Goal: Check status: Check status

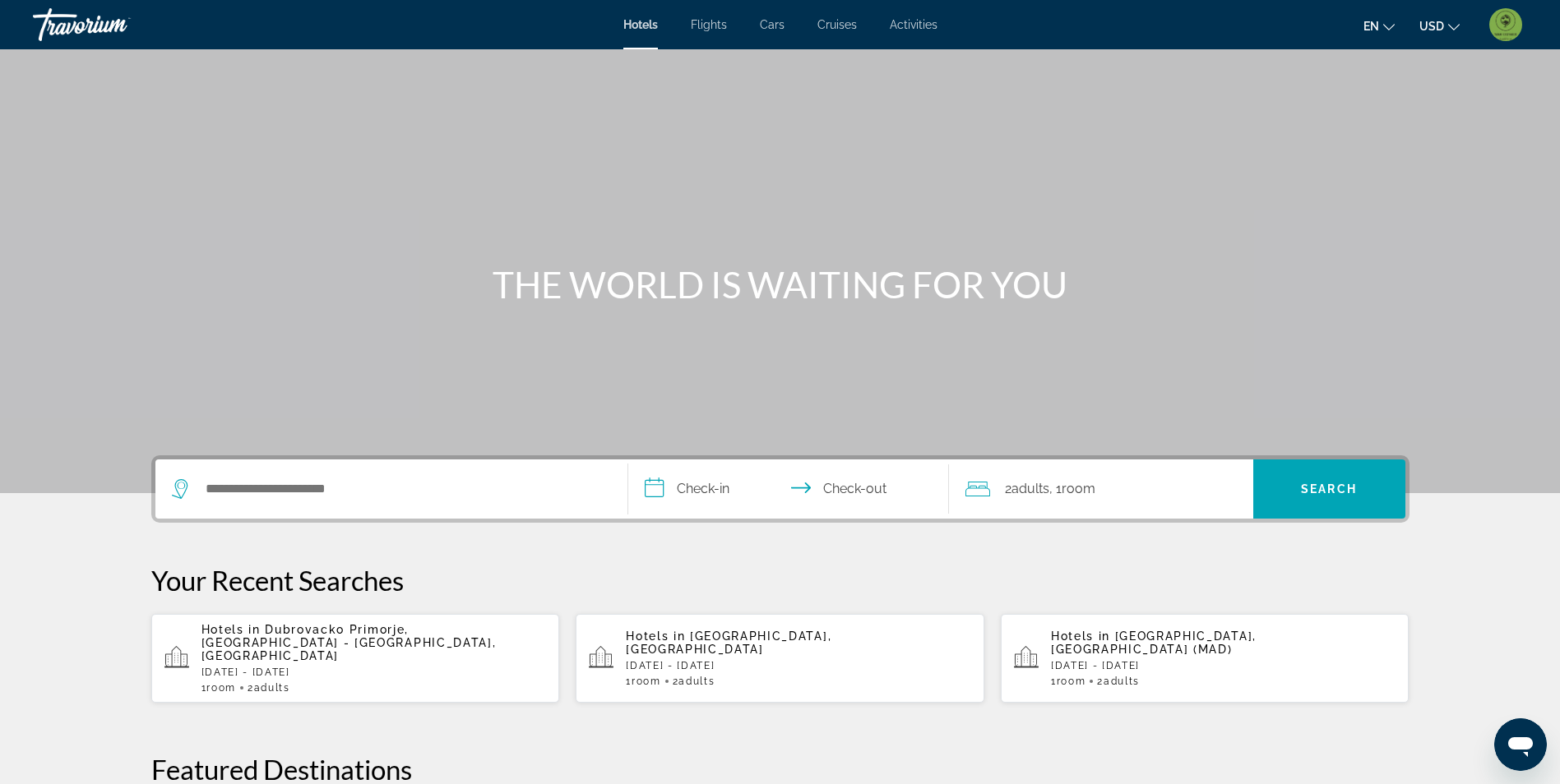
click at [1507, 30] on img "User Menu" at bounding box center [1505, 24] width 33 height 33
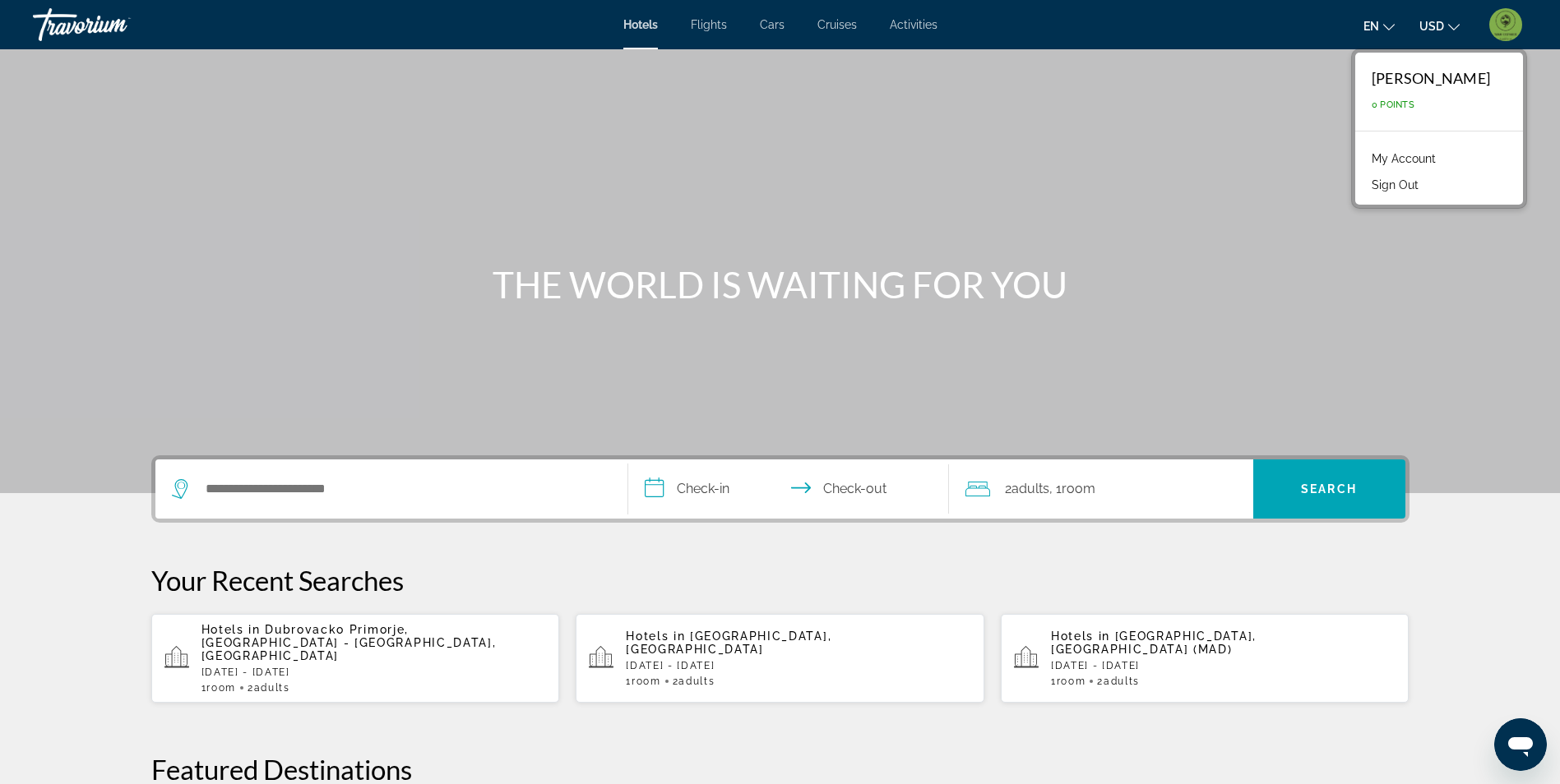
click at [1388, 154] on link "My Account" at bounding box center [1403, 158] width 81 height 22
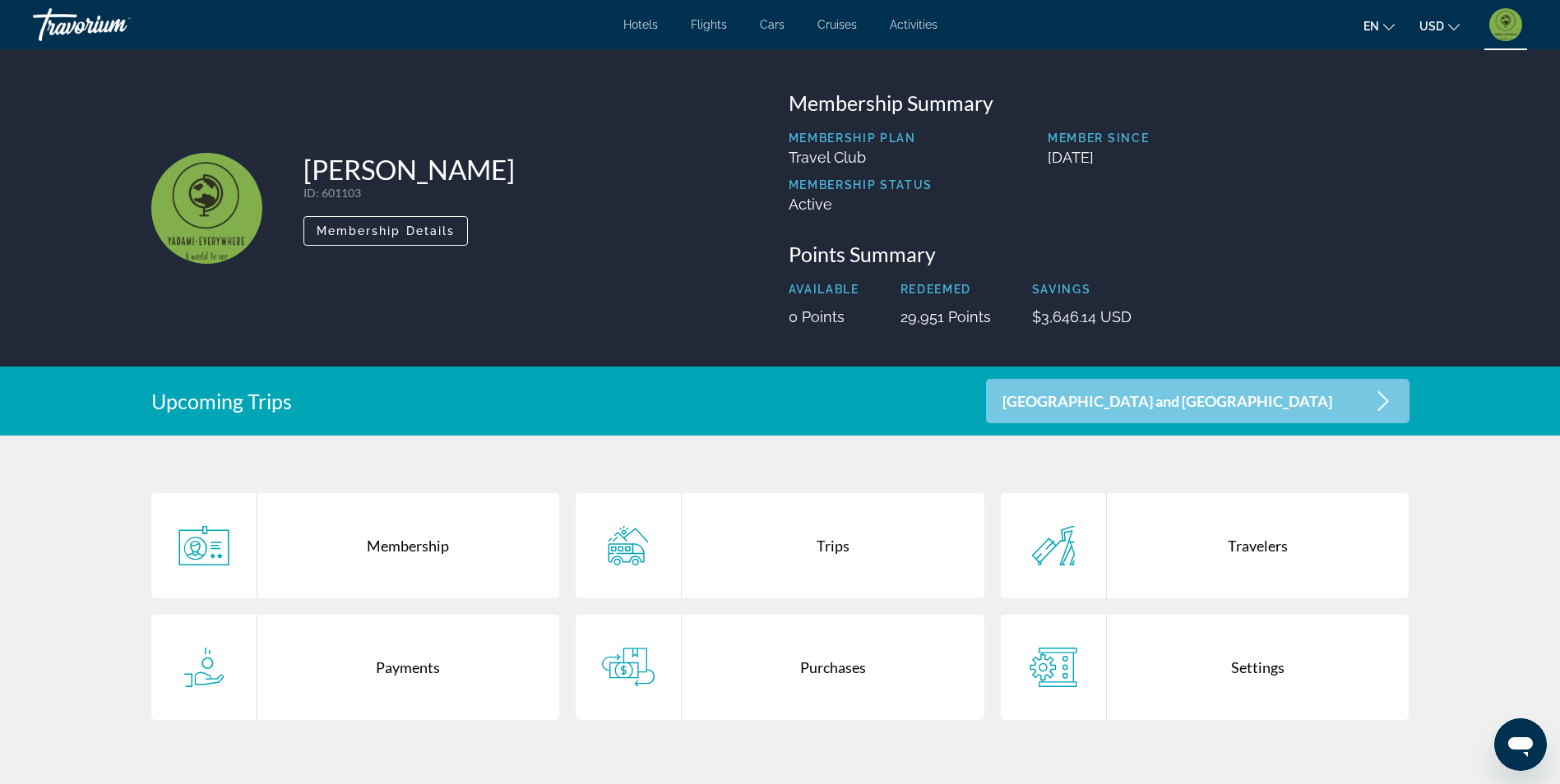
click at [915, 32] on div "Hotels Flights Cars Cruises Activities Hotels Flights Cars Cruises Activities e…" at bounding box center [780, 25] width 1560 height 43
click at [909, 30] on span "Activities" at bounding box center [913, 24] width 48 height 13
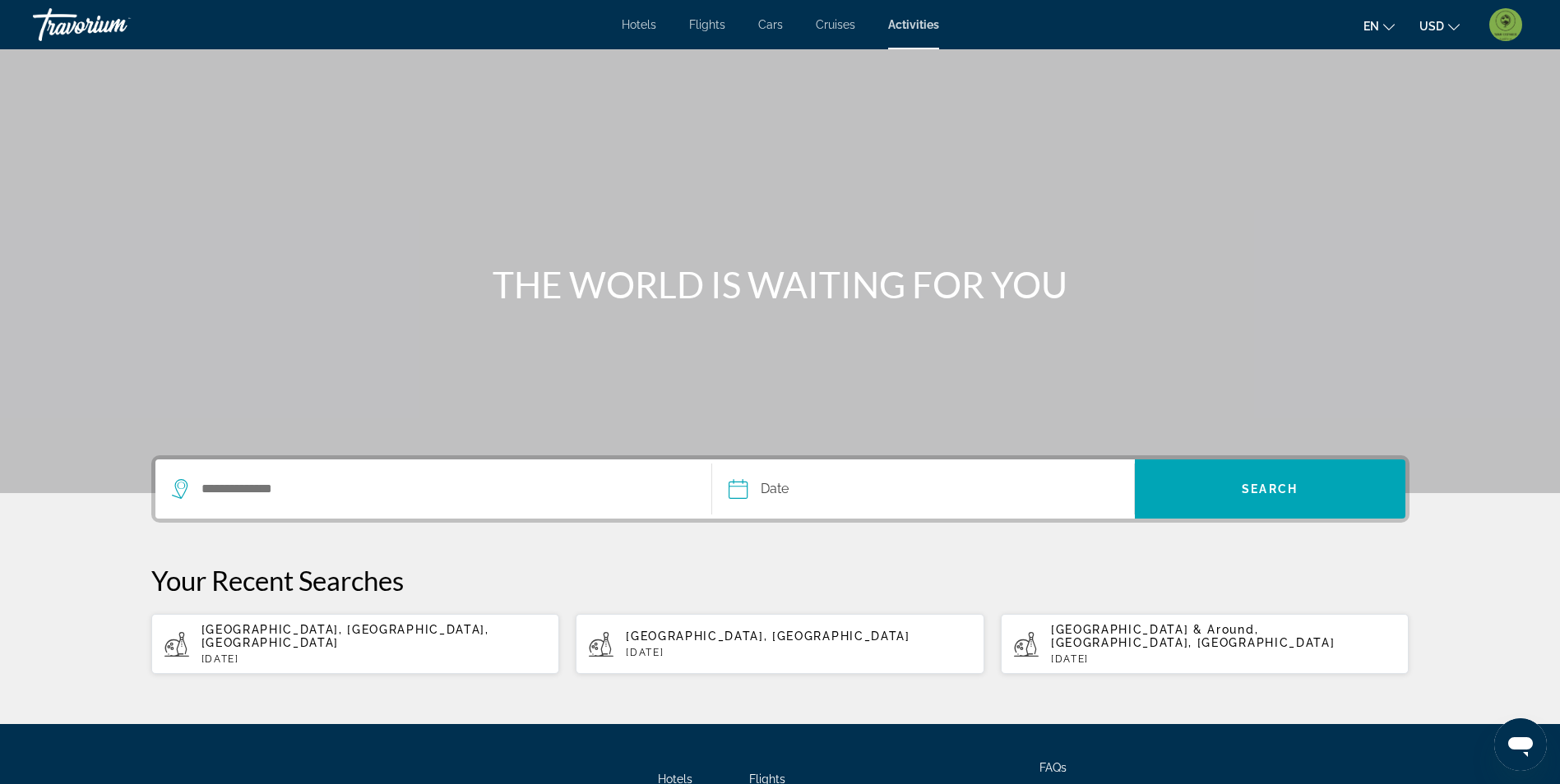
click at [385, 661] on button "[GEOGRAPHIC_DATA], [GEOGRAPHIC_DATA], [GEOGRAPHIC_DATA] [DATE]" at bounding box center [356, 644] width 409 height 62
type input "**********"
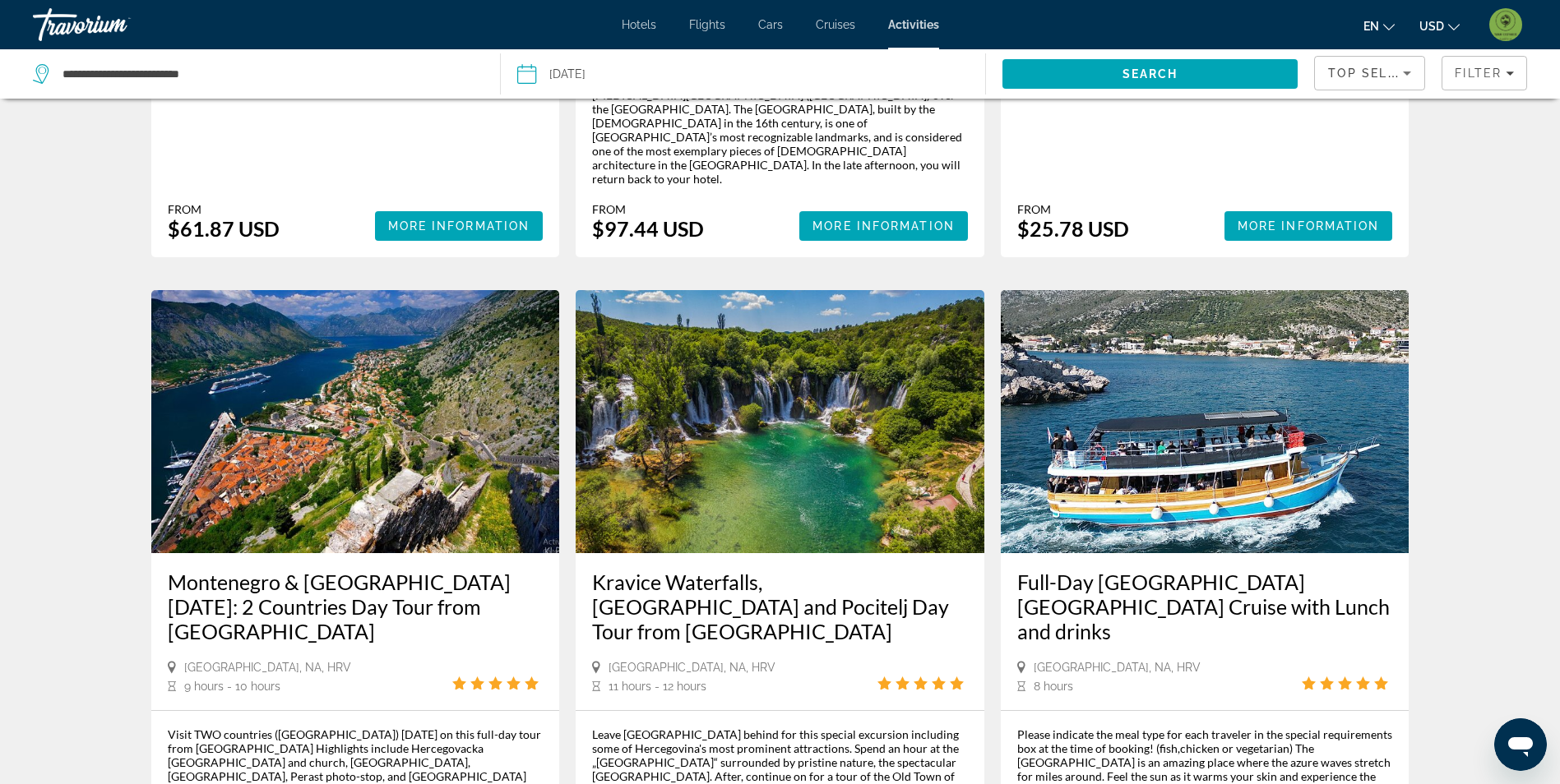
scroll to position [1315, 0]
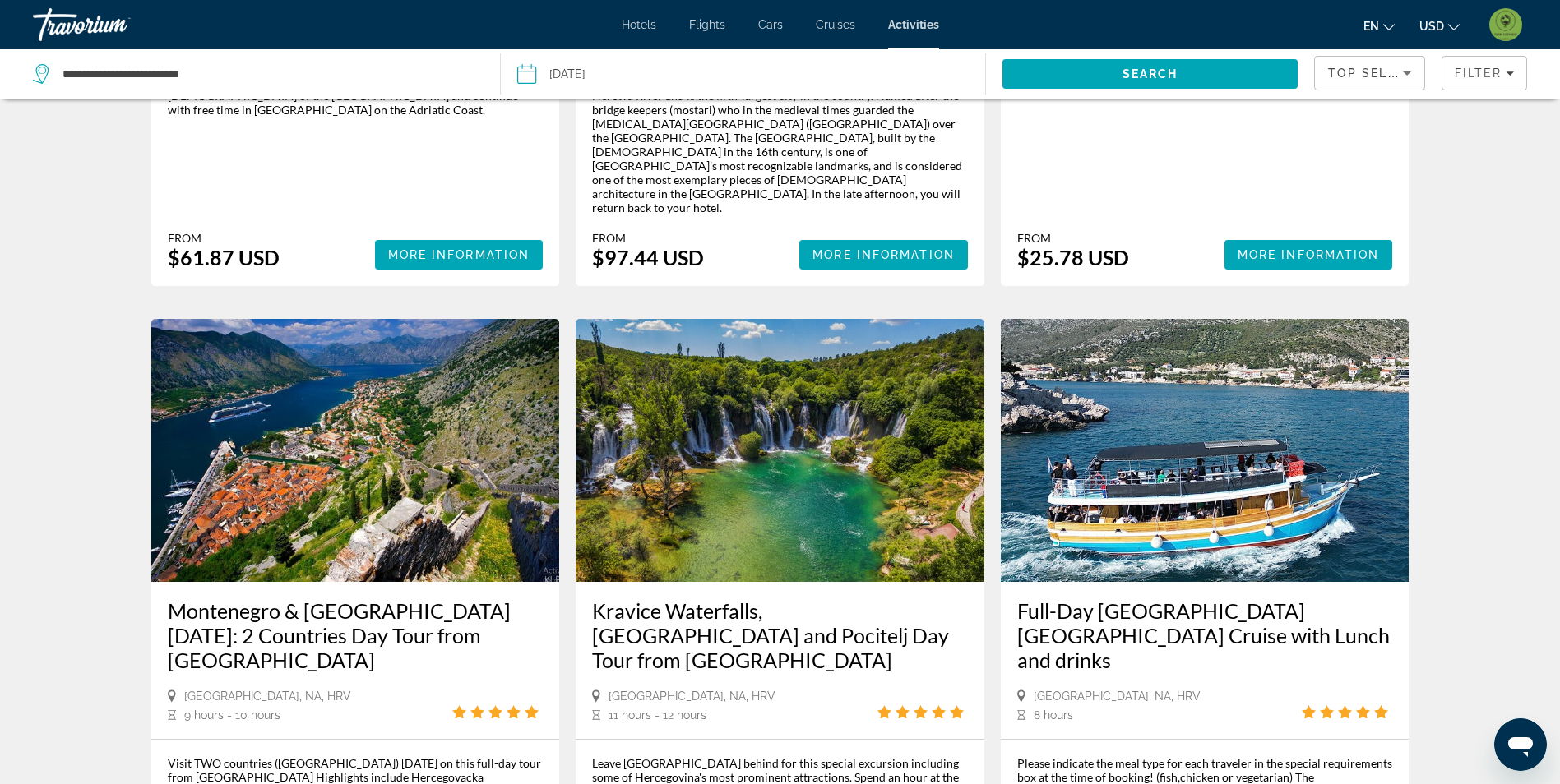
click at [839, 319] on img "Main content" at bounding box center [780, 450] width 409 height 263
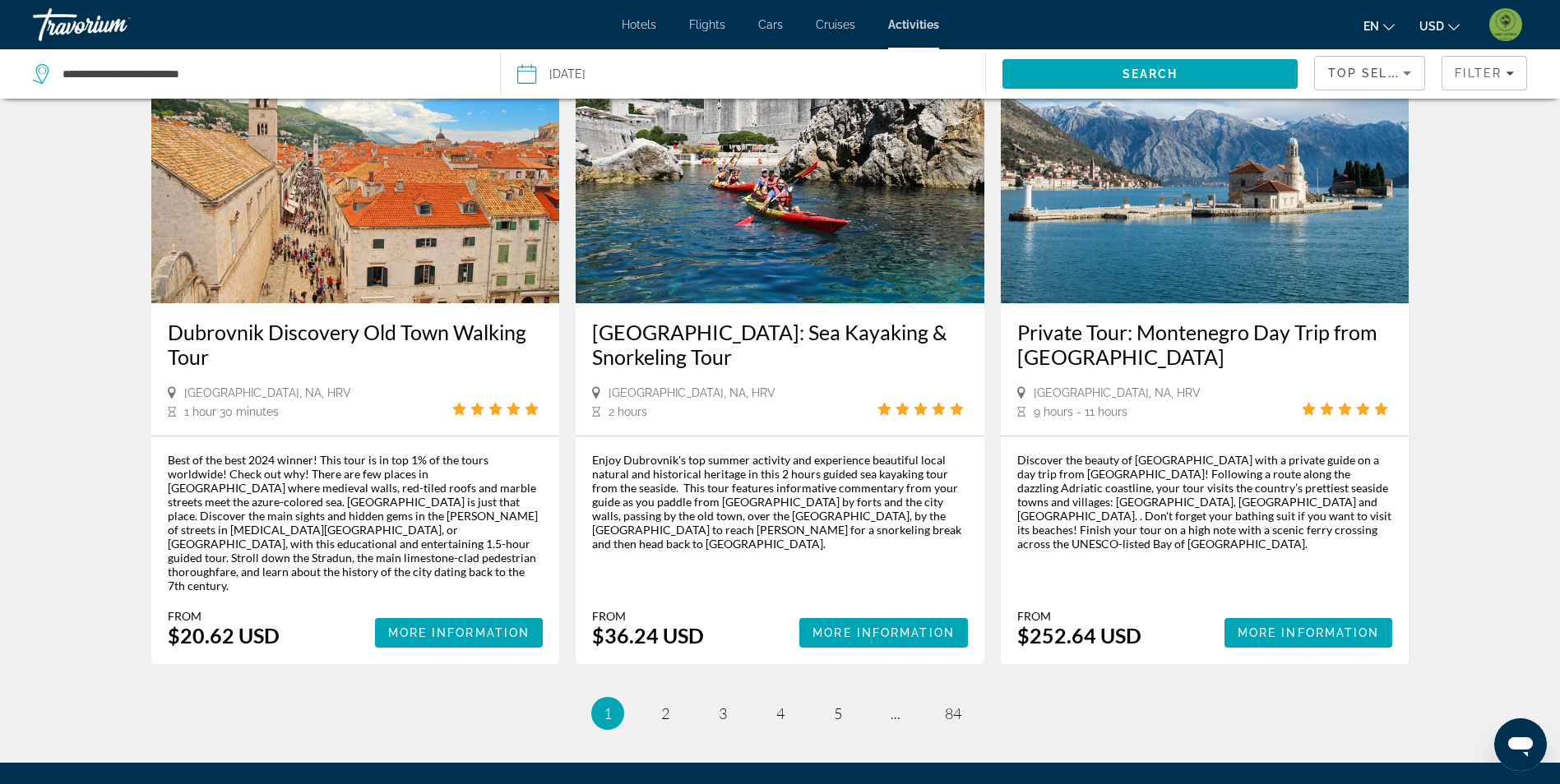
scroll to position [2322, 0]
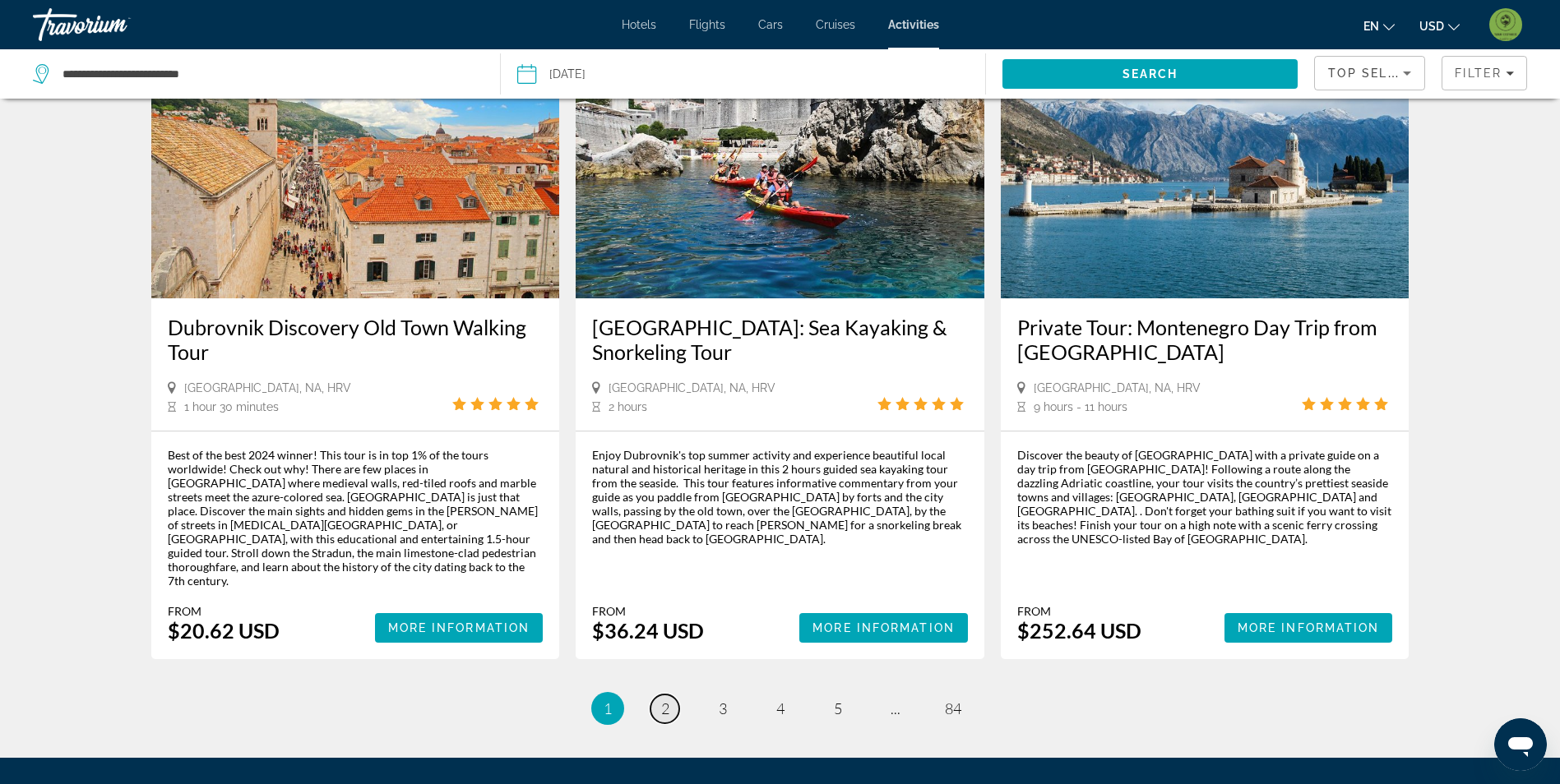
click at [665, 700] on span "2" at bounding box center [665, 708] width 8 height 18
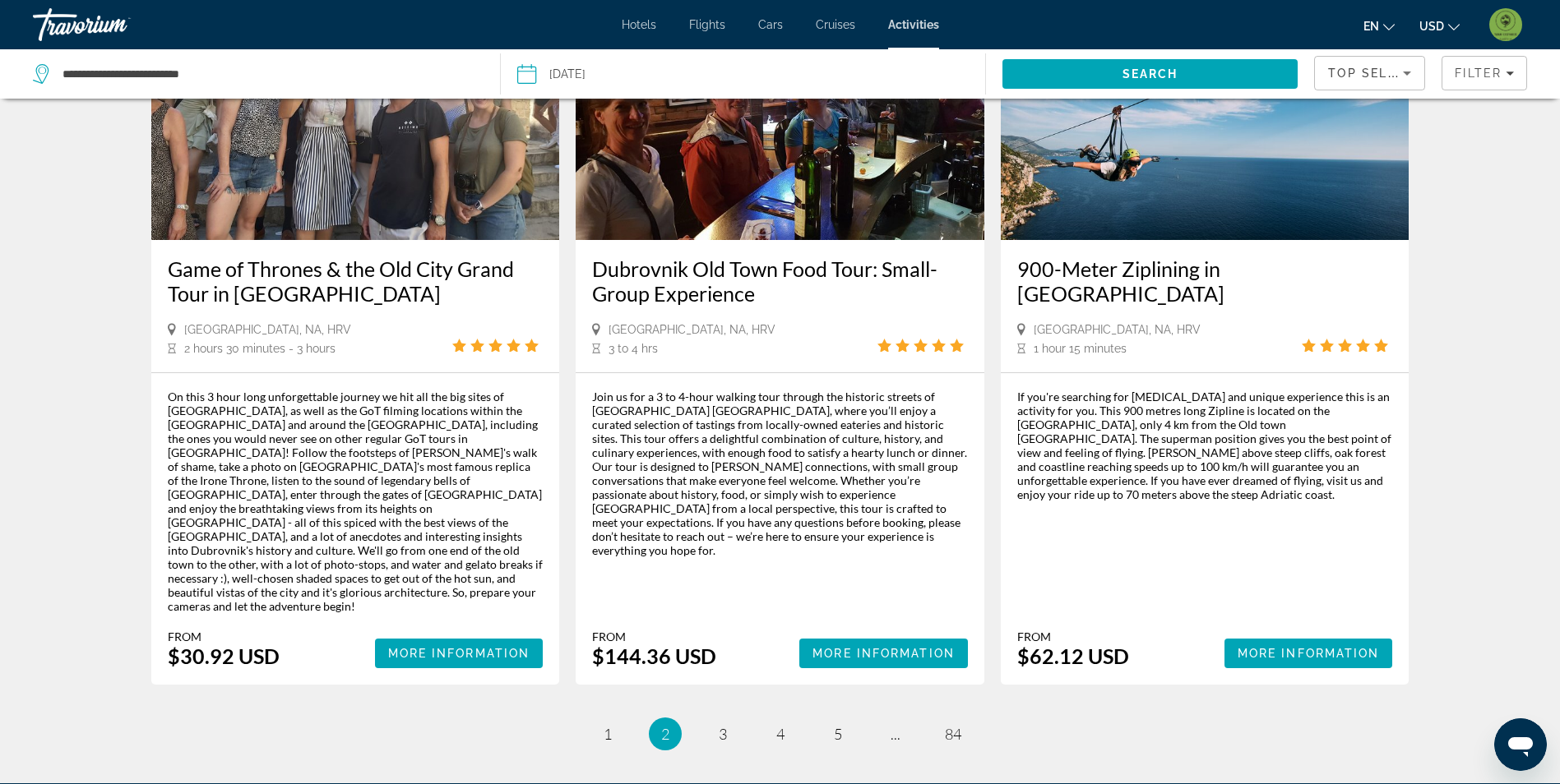
scroll to position [2384, 0]
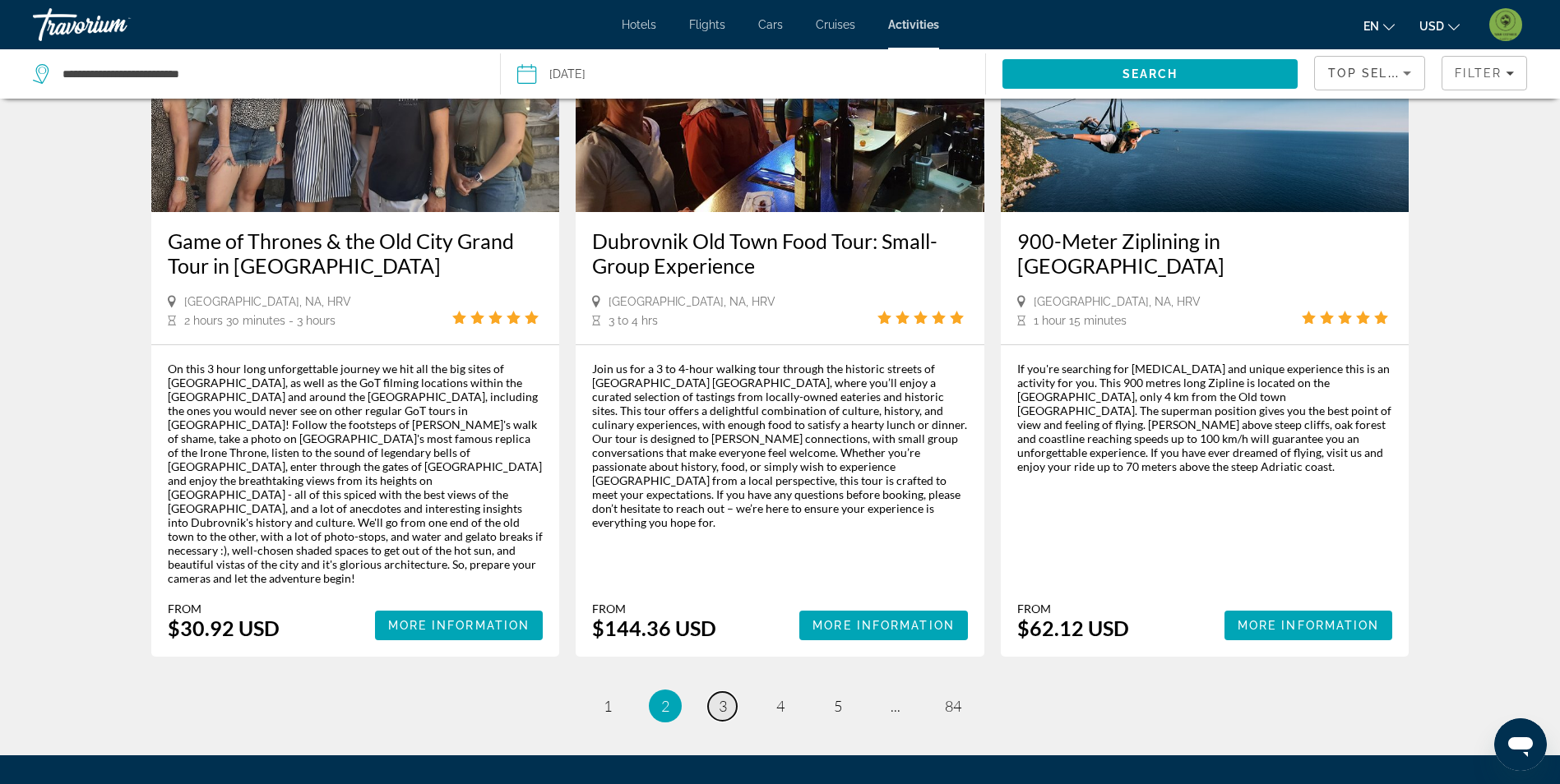
click at [724, 697] on span "3" at bounding box center [722, 705] width 8 height 18
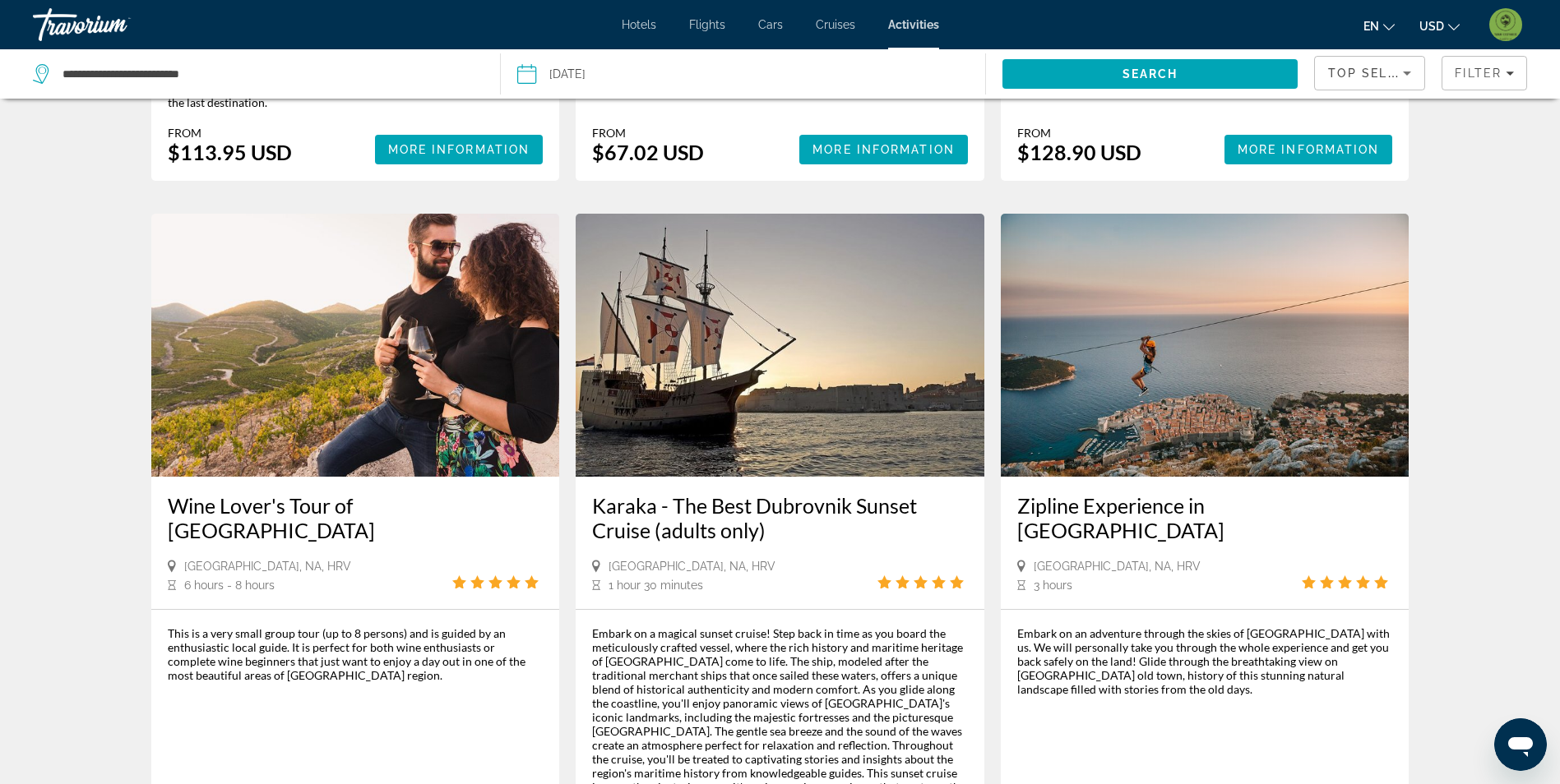
scroll to position [1397, 0]
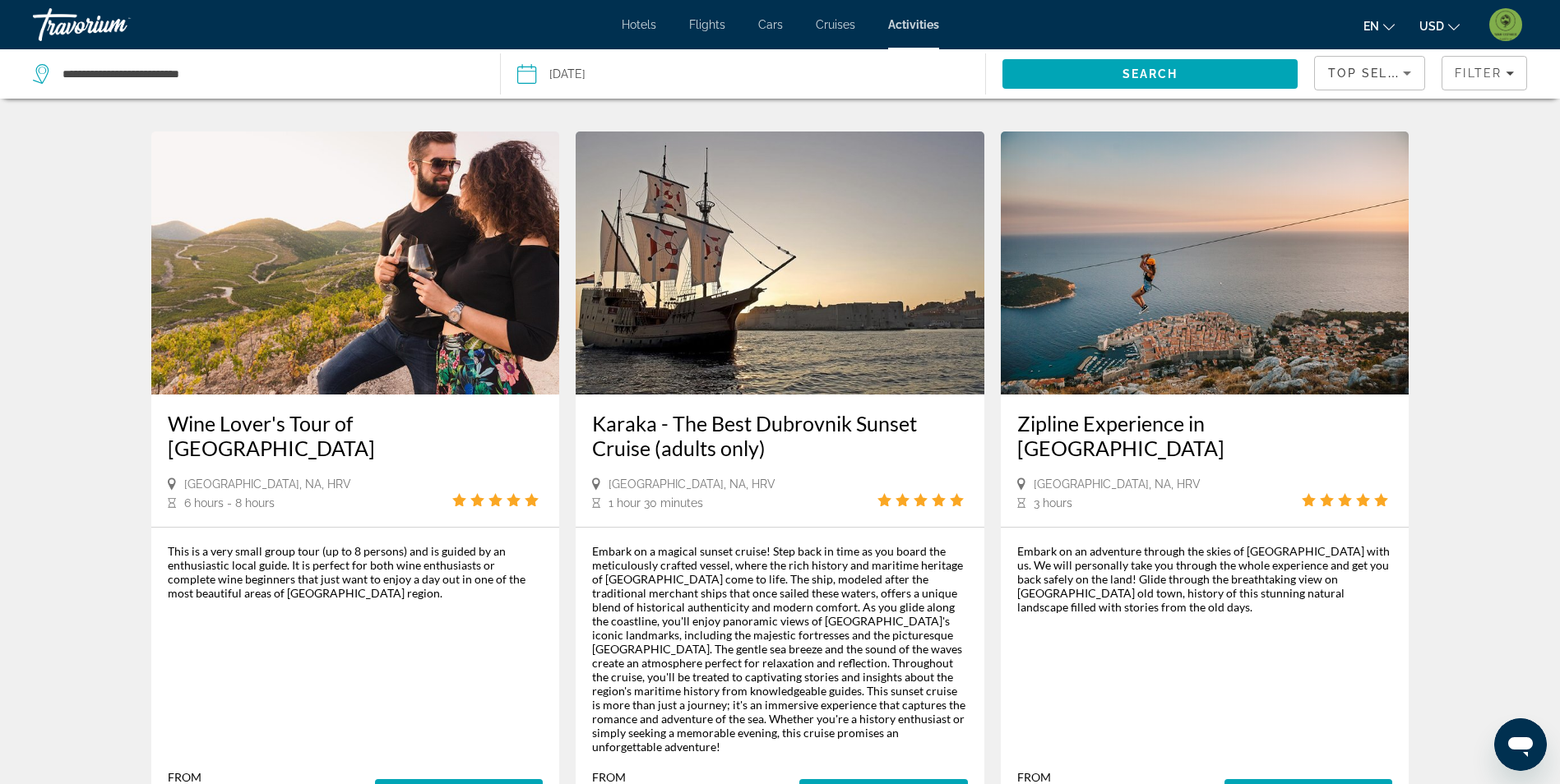
click at [431, 182] on img "Main content" at bounding box center [356, 263] width 409 height 263
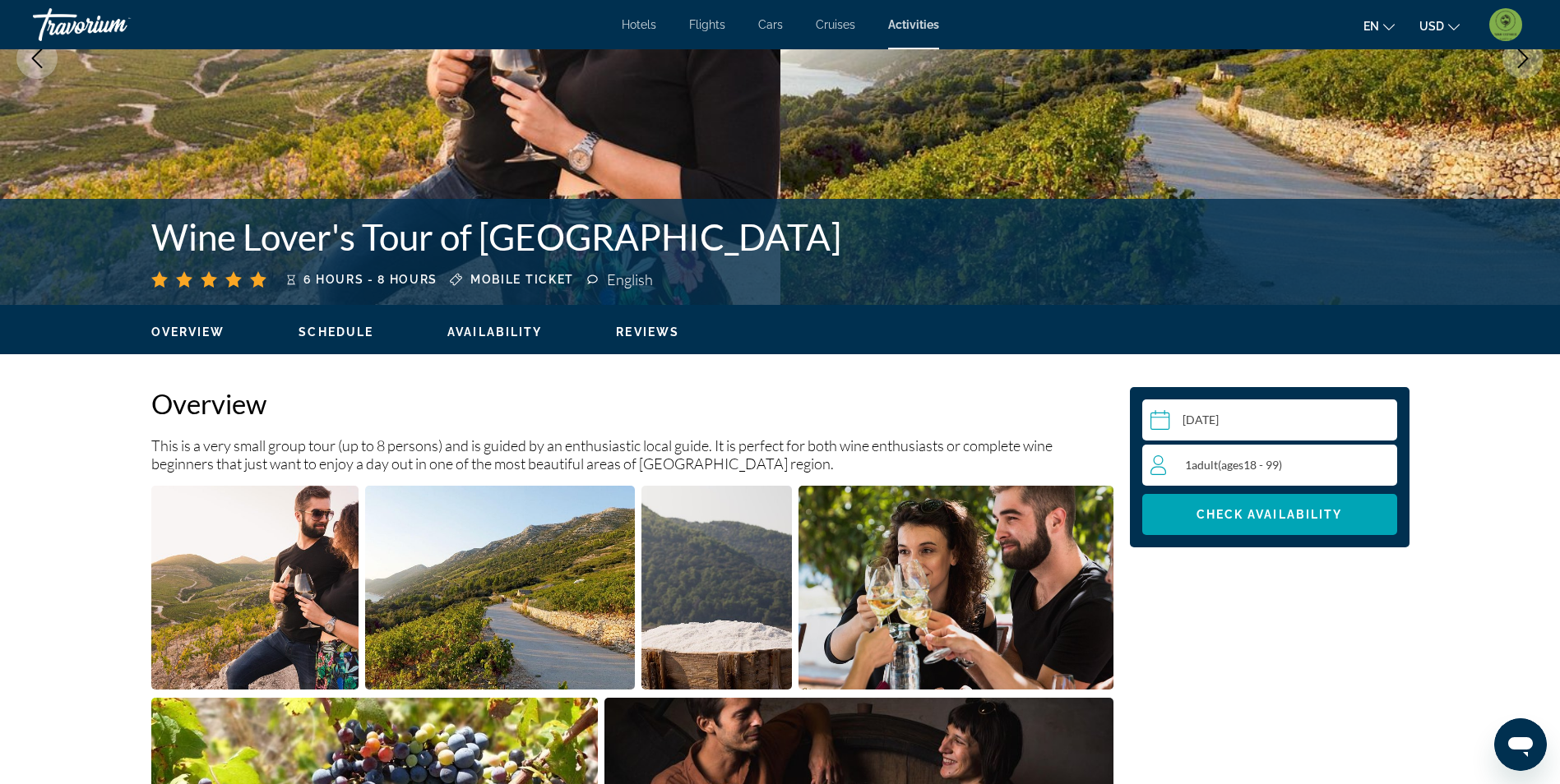
scroll to position [247, 0]
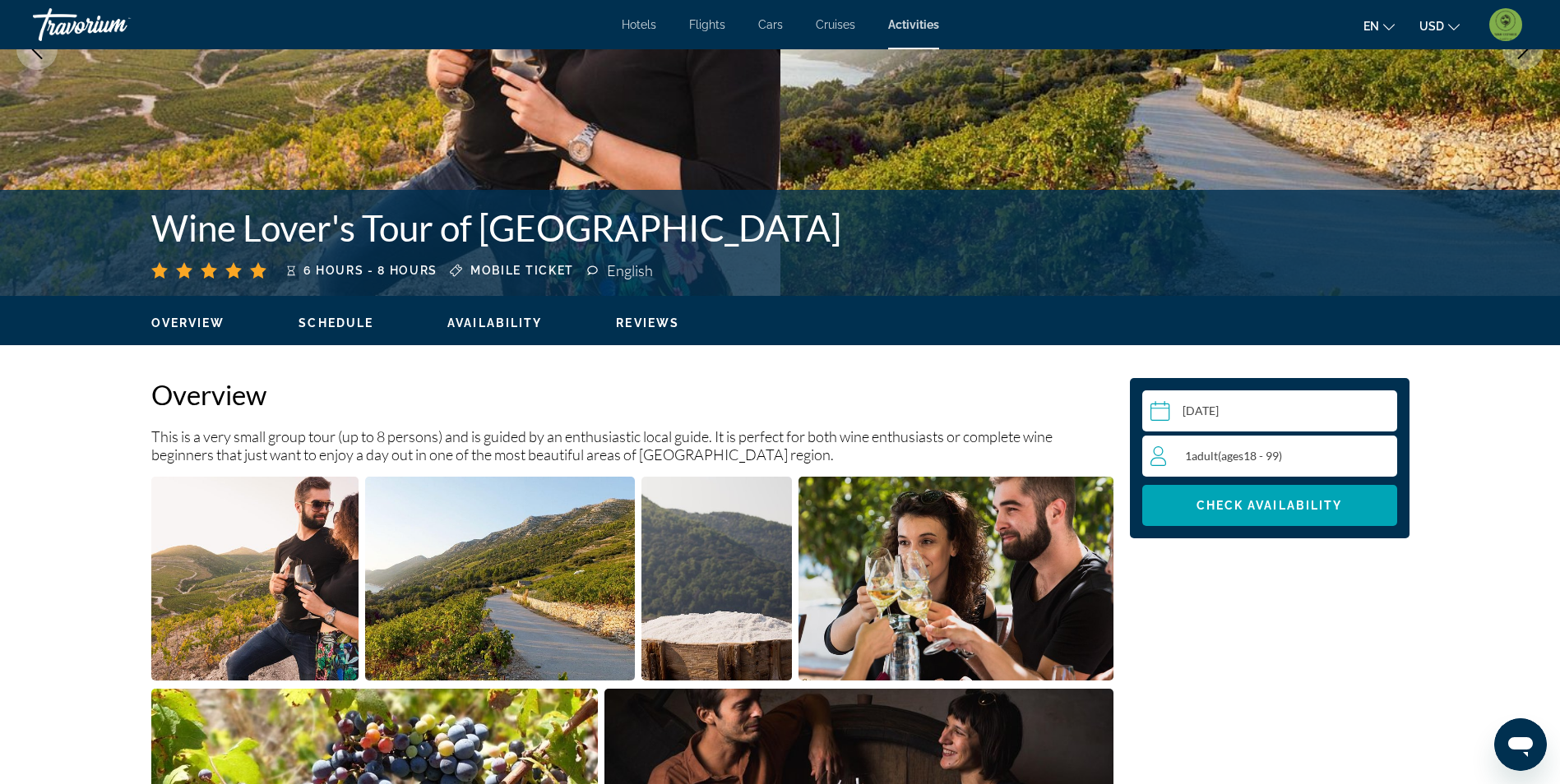
click at [518, 594] on img "Open full-screen image slider" at bounding box center [499, 578] width 269 height 204
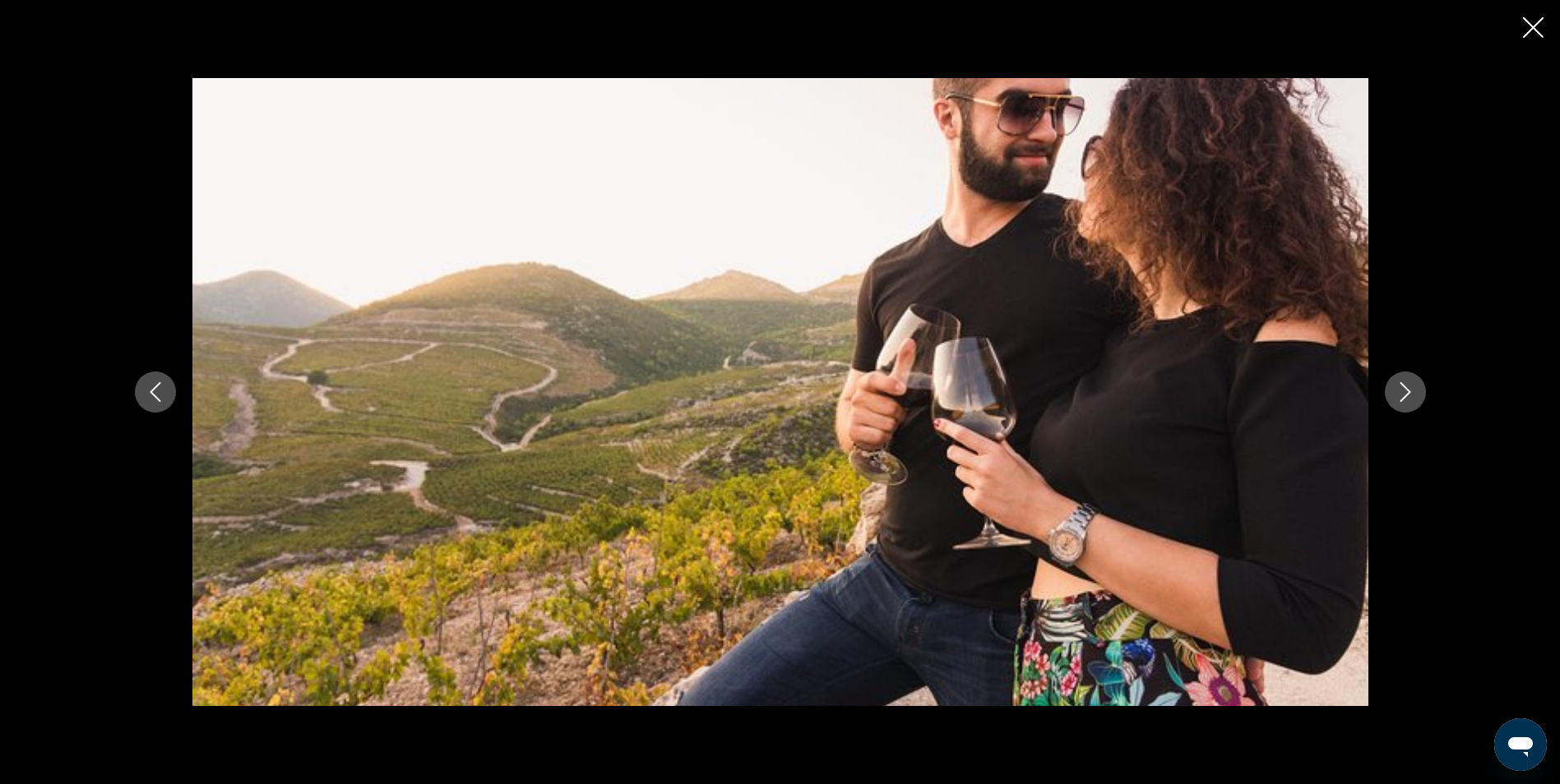
click at [1399, 390] on icon "Next image" at bounding box center [1404, 392] width 20 height 20
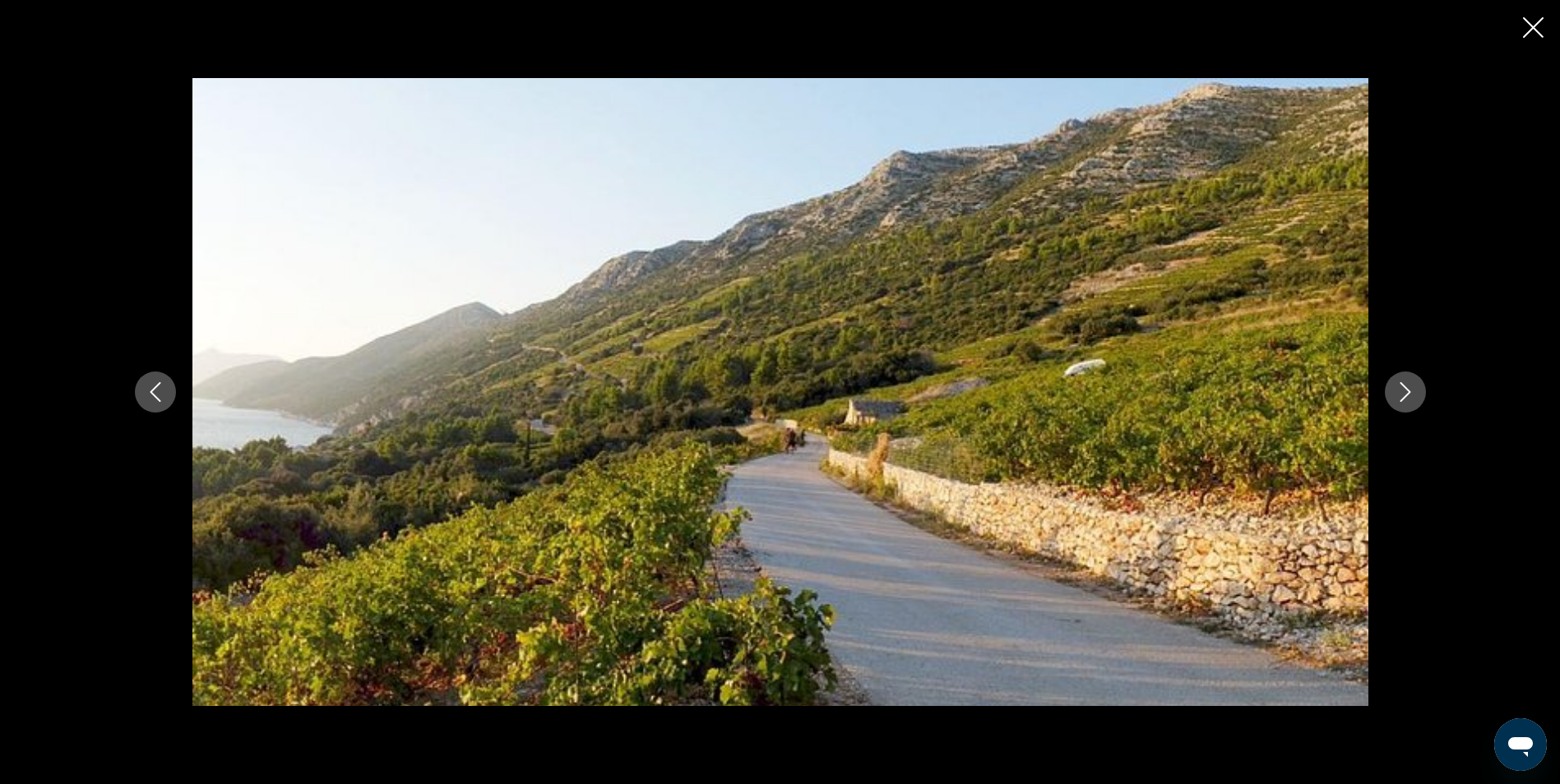
click at [1400, 391] on icon "Next image" at bounding box center [1404, 392] width 20 height 20
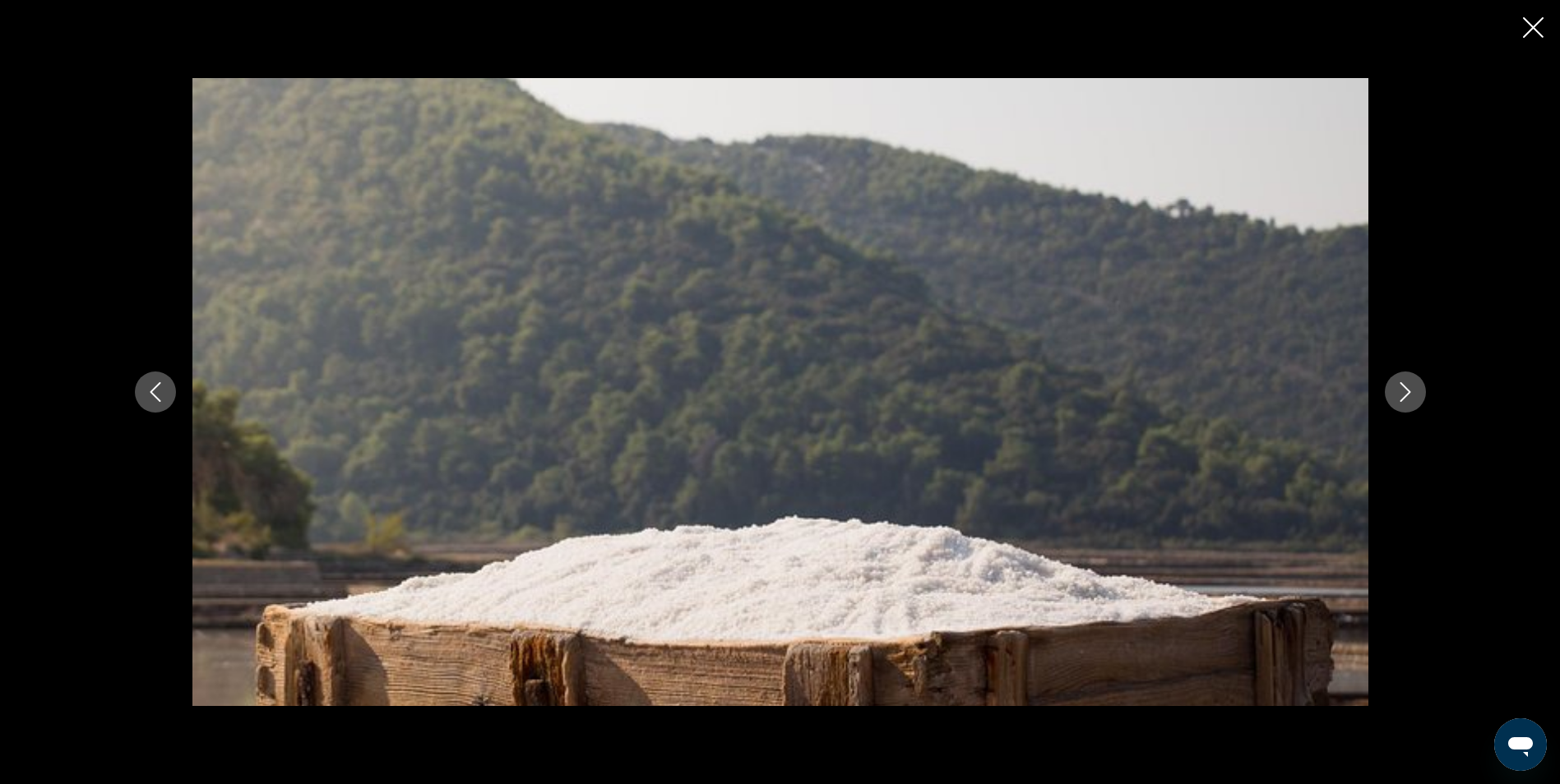
click at [1400, 391] on icon "Next image" at bounding box center [1404, 392] width 20 height 20
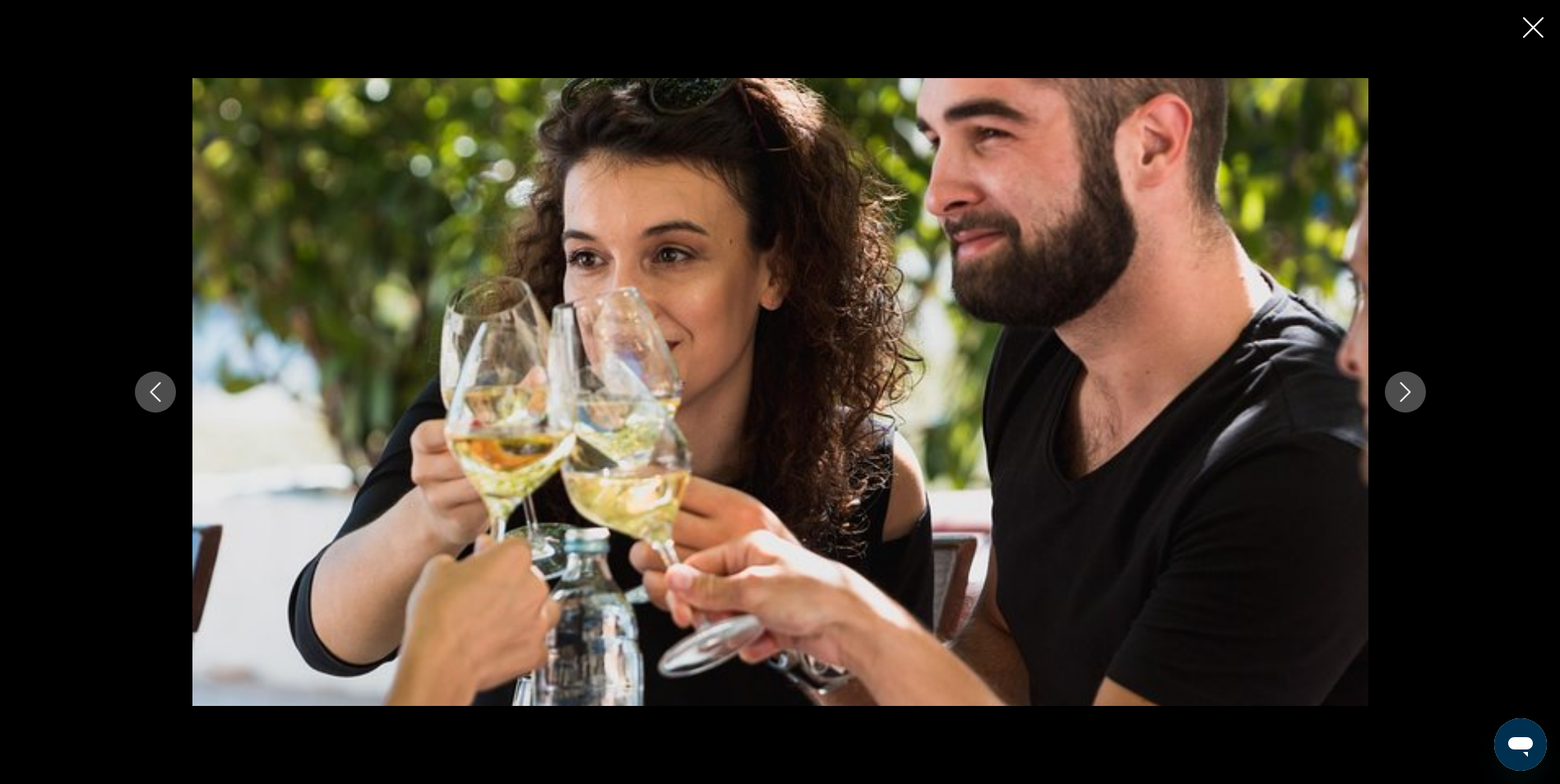
click at [1400, 391] on icon "Next image" at bounding box center [1404, 392] width 20 height 20
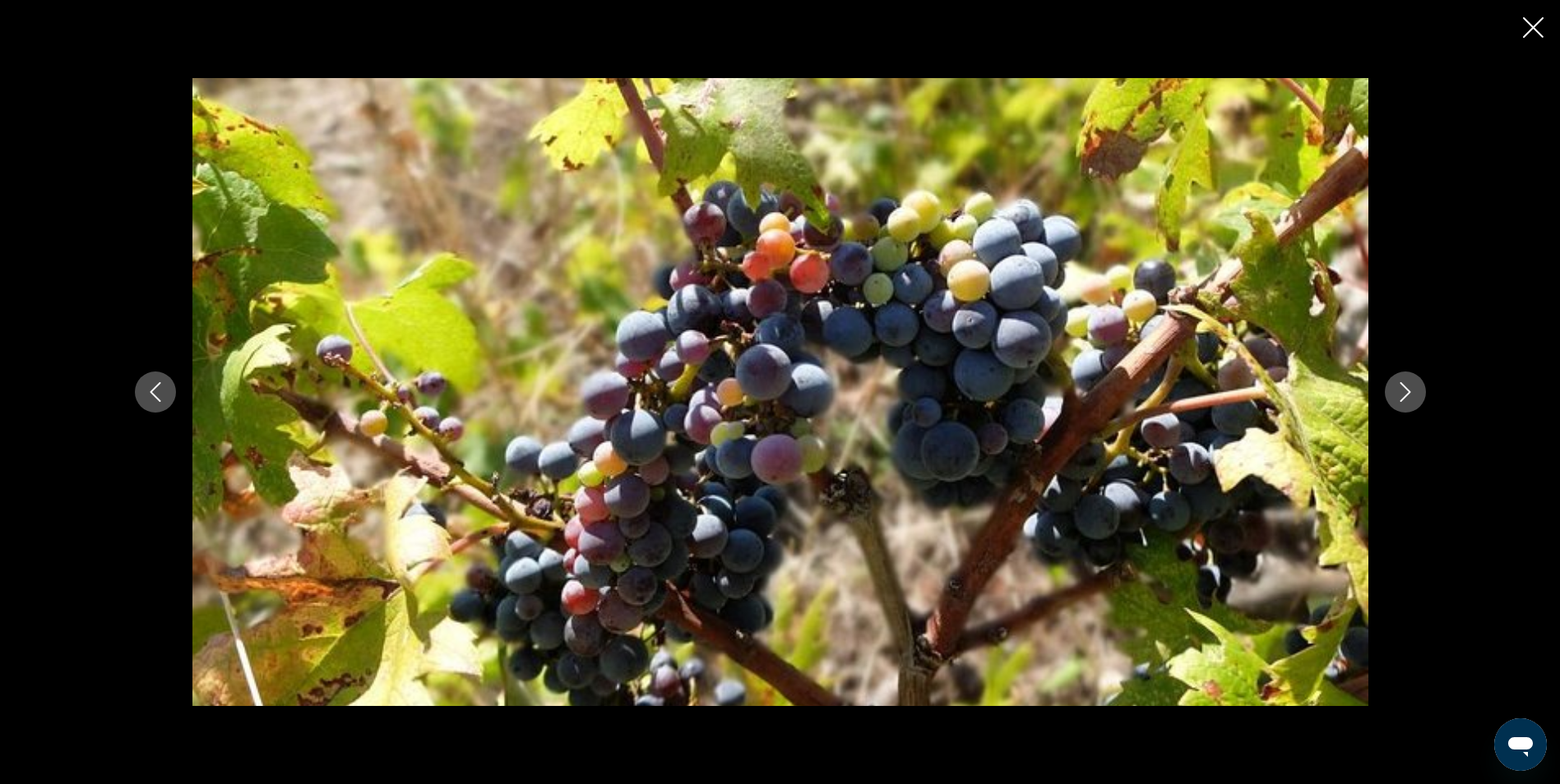
click at [1400, 391] on icon "Next image" at bounding box center [1404, 392] width 20 height 20
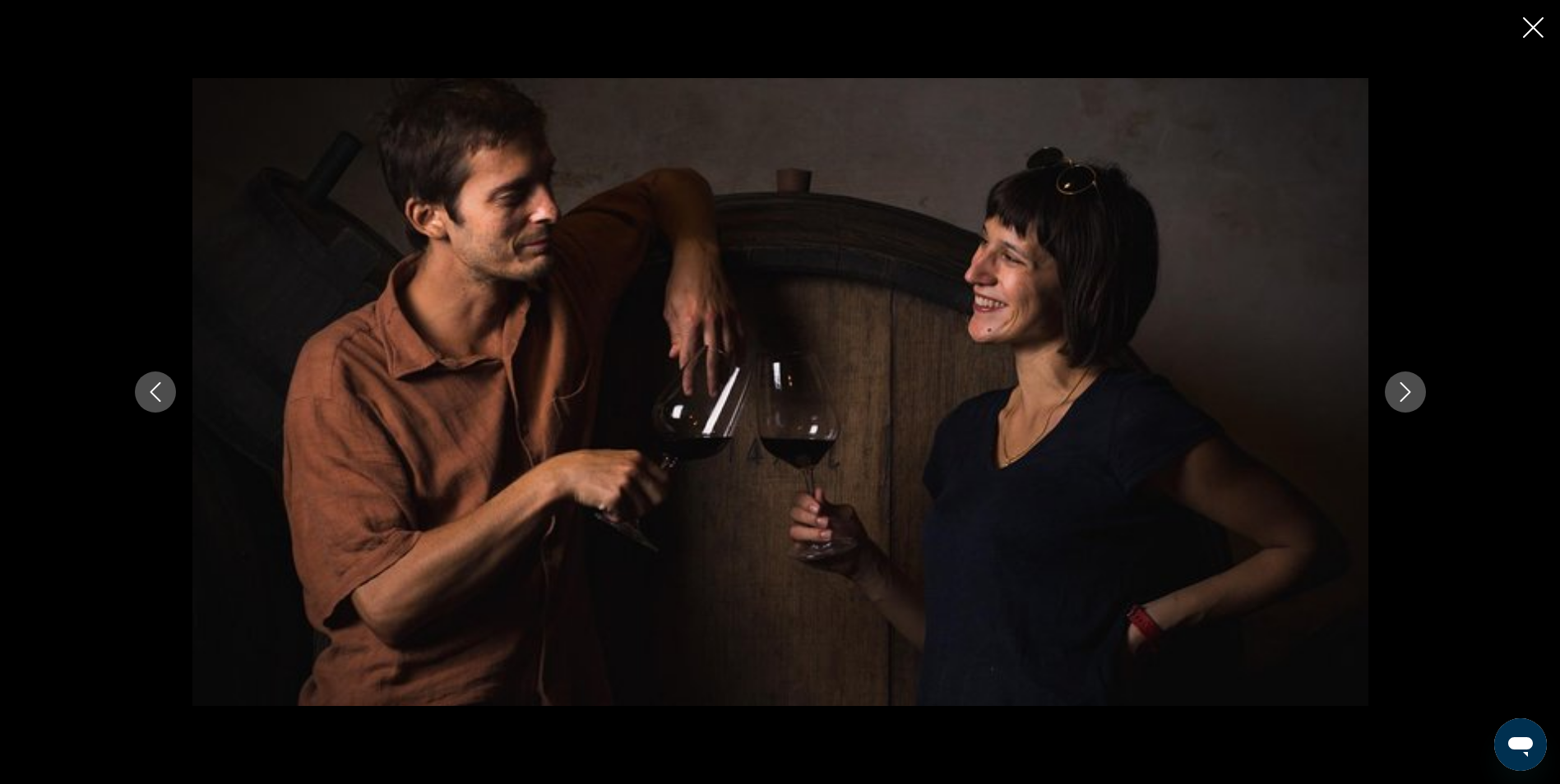
click at [1401, 390] on icon "Next image" at bounding box center [1404, 392] width 20 height 20
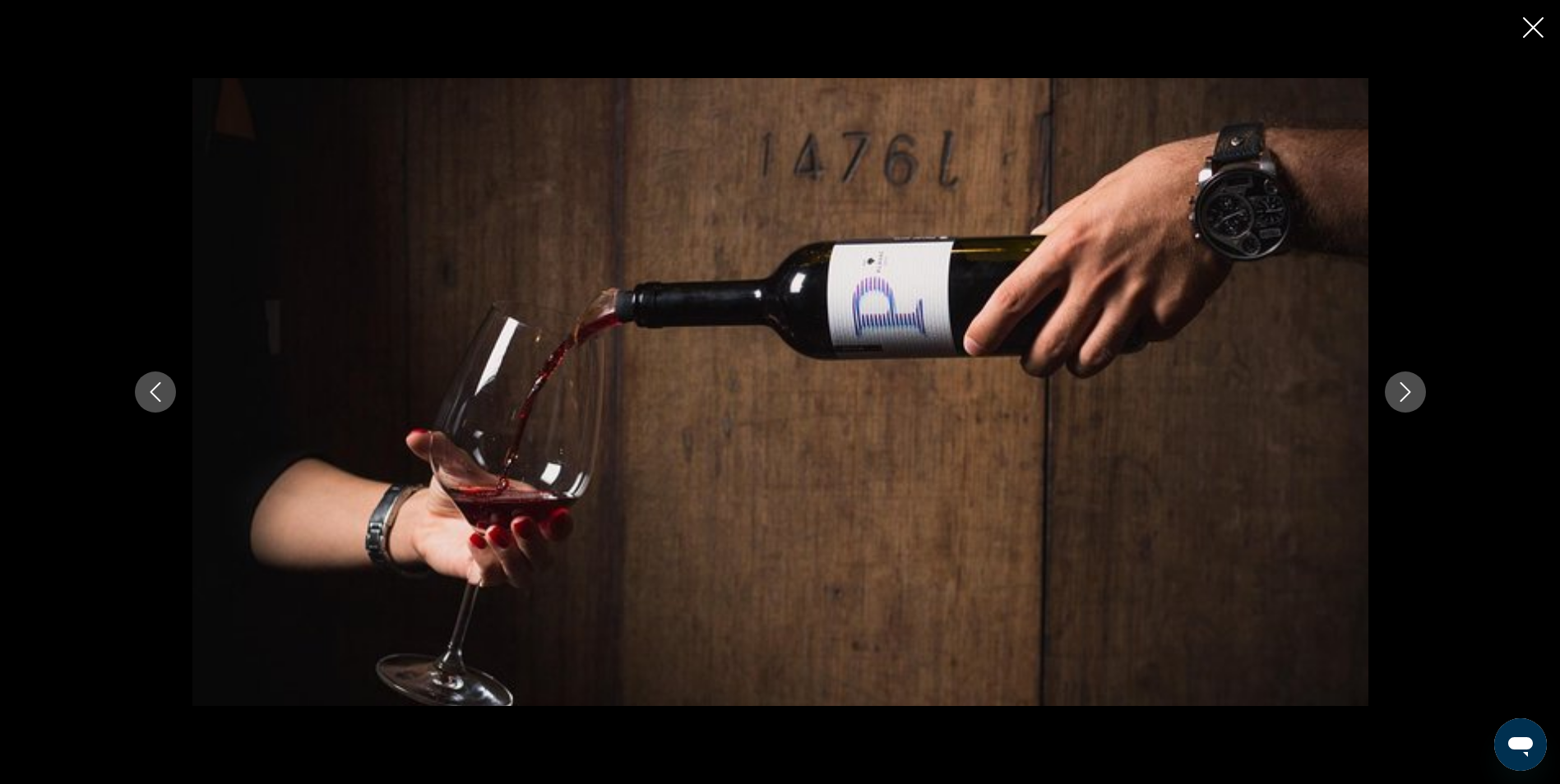
click at [1401, 390] on icon "Next image" at bounding box center [1404, 392] width 20 height 20
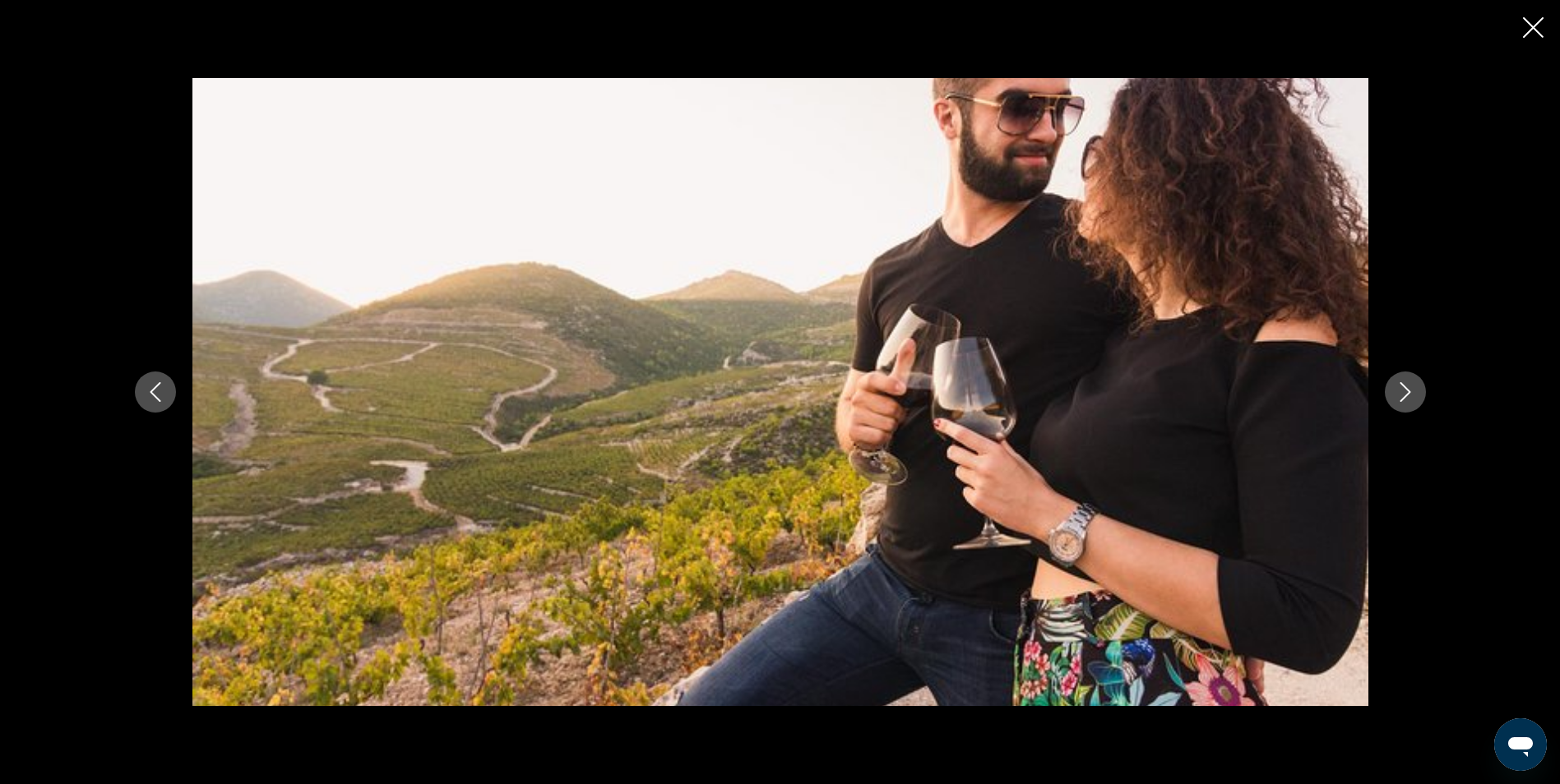
click at [1401, 390] on icon "Next image" at bounding box center [1404, 392] width 20 height 20
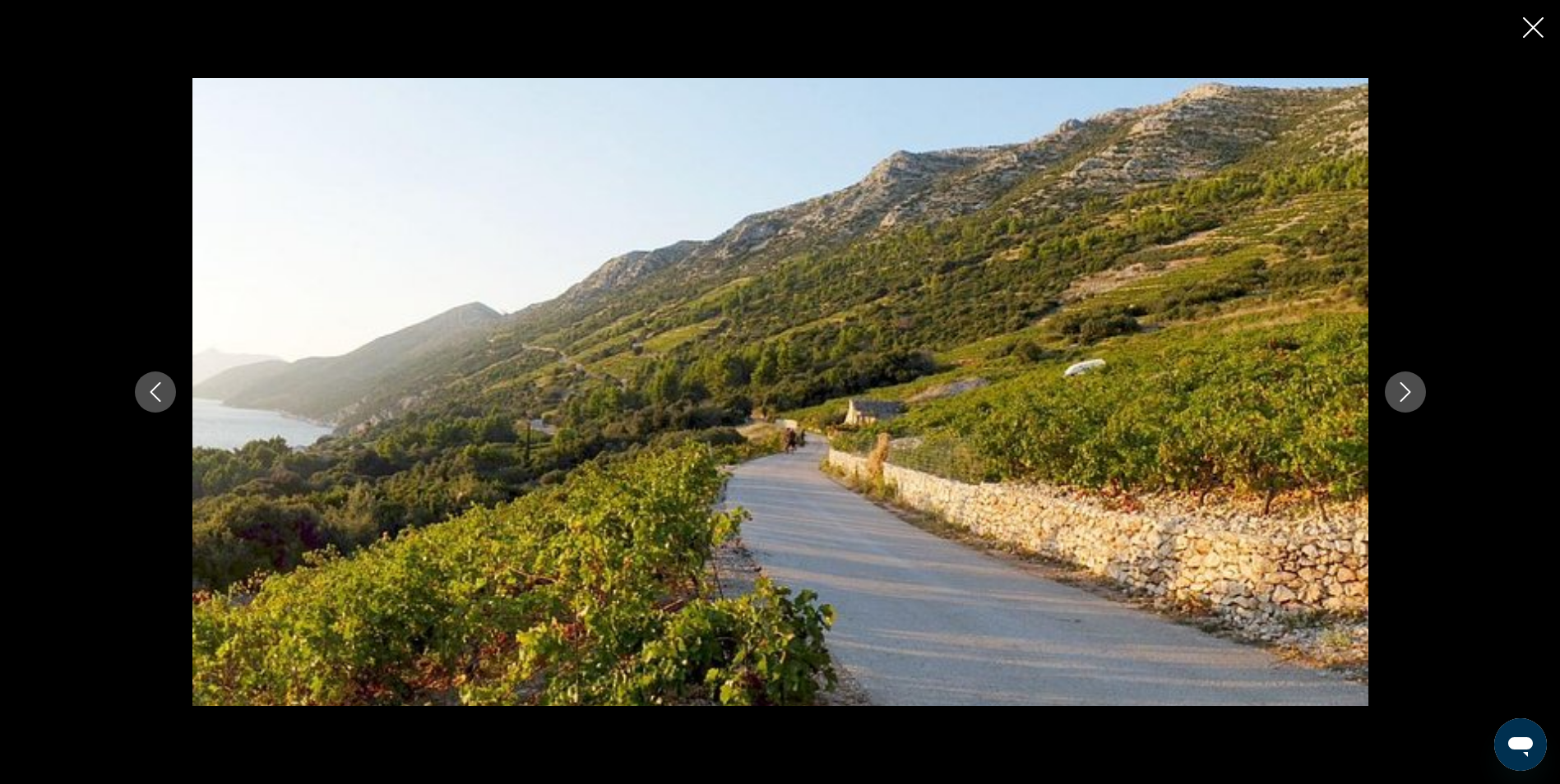
click at [1540, 27] on icon "Close slideshow" at bounding box center [1533, 27] width 21 height 21
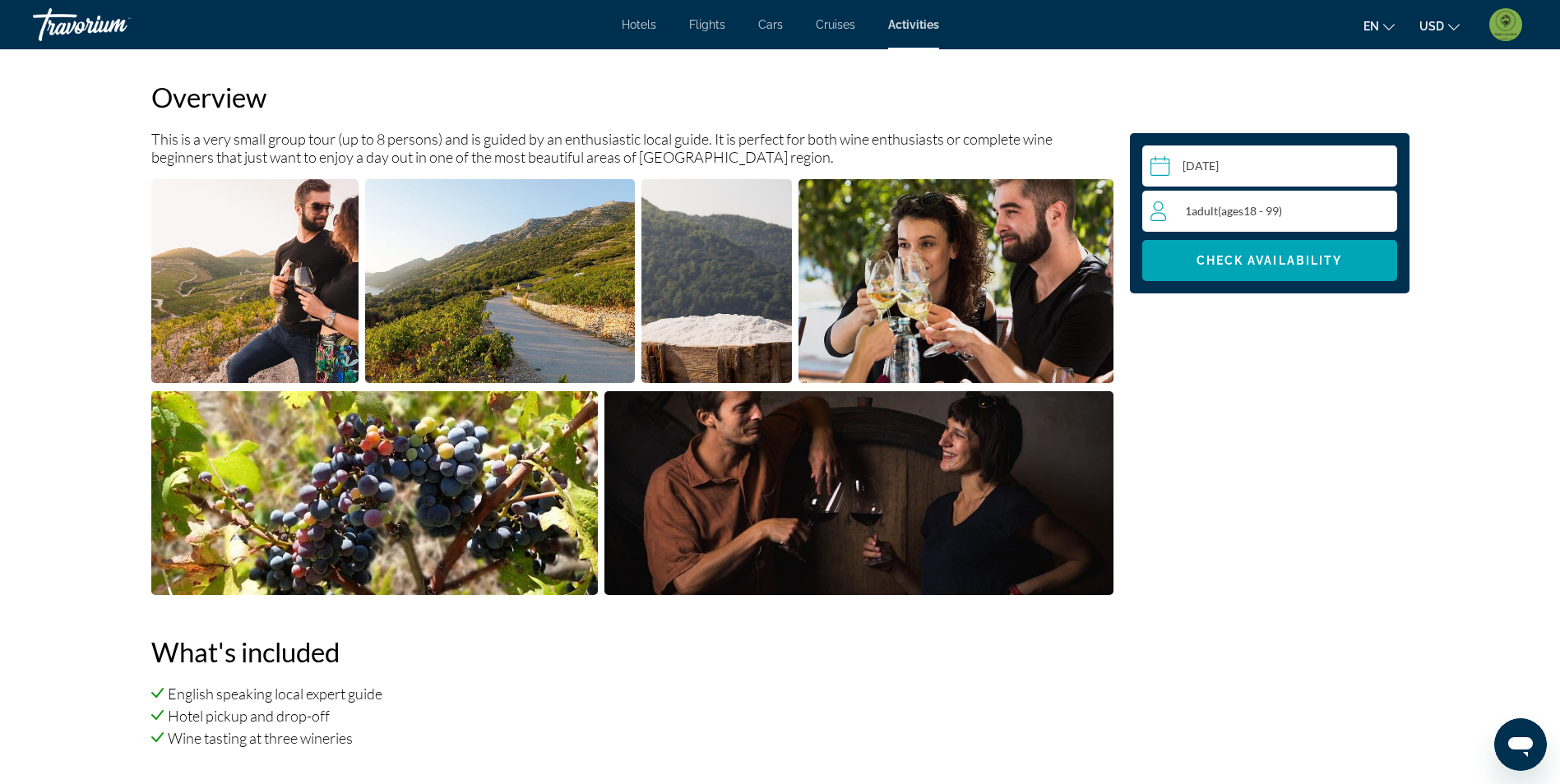
scroll to position [575, 0]
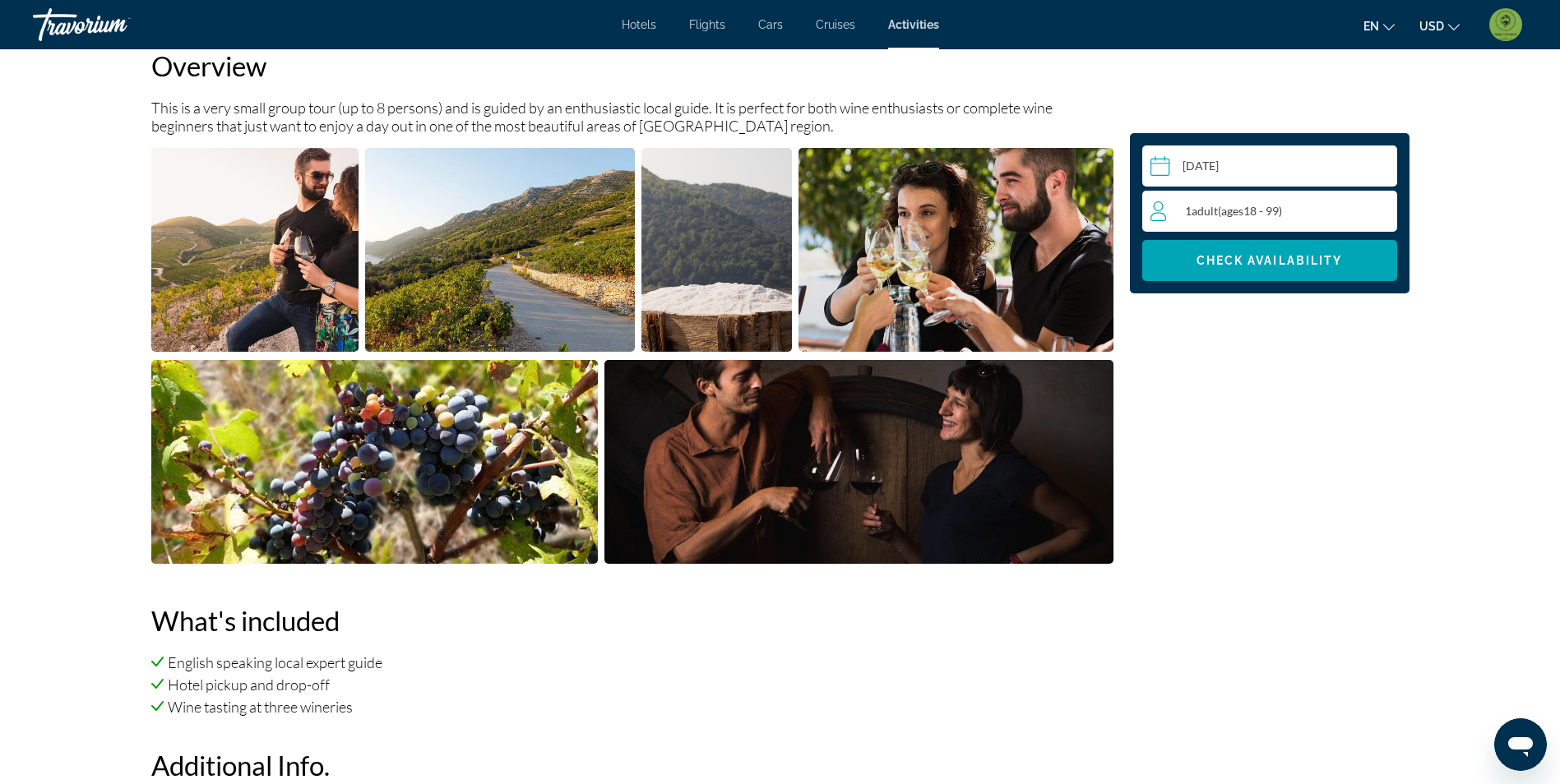
click at [1001, 215] on img "Open full-screen image slider" at bounding box center [956, 249] width 315 height 204
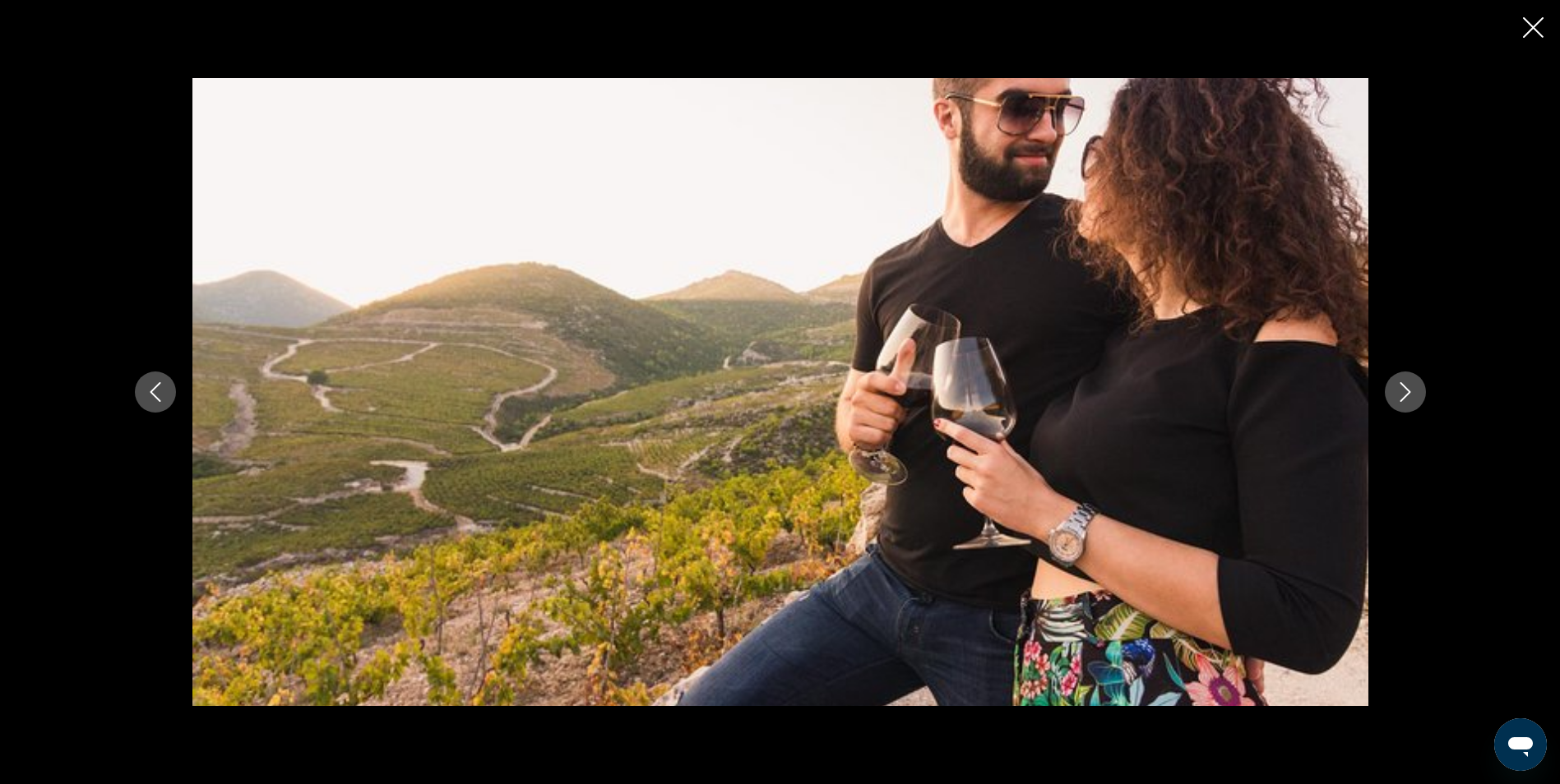
click at [1404, 391] on icon "Next image" at bounding box center [1404, 392] width 20 height 20
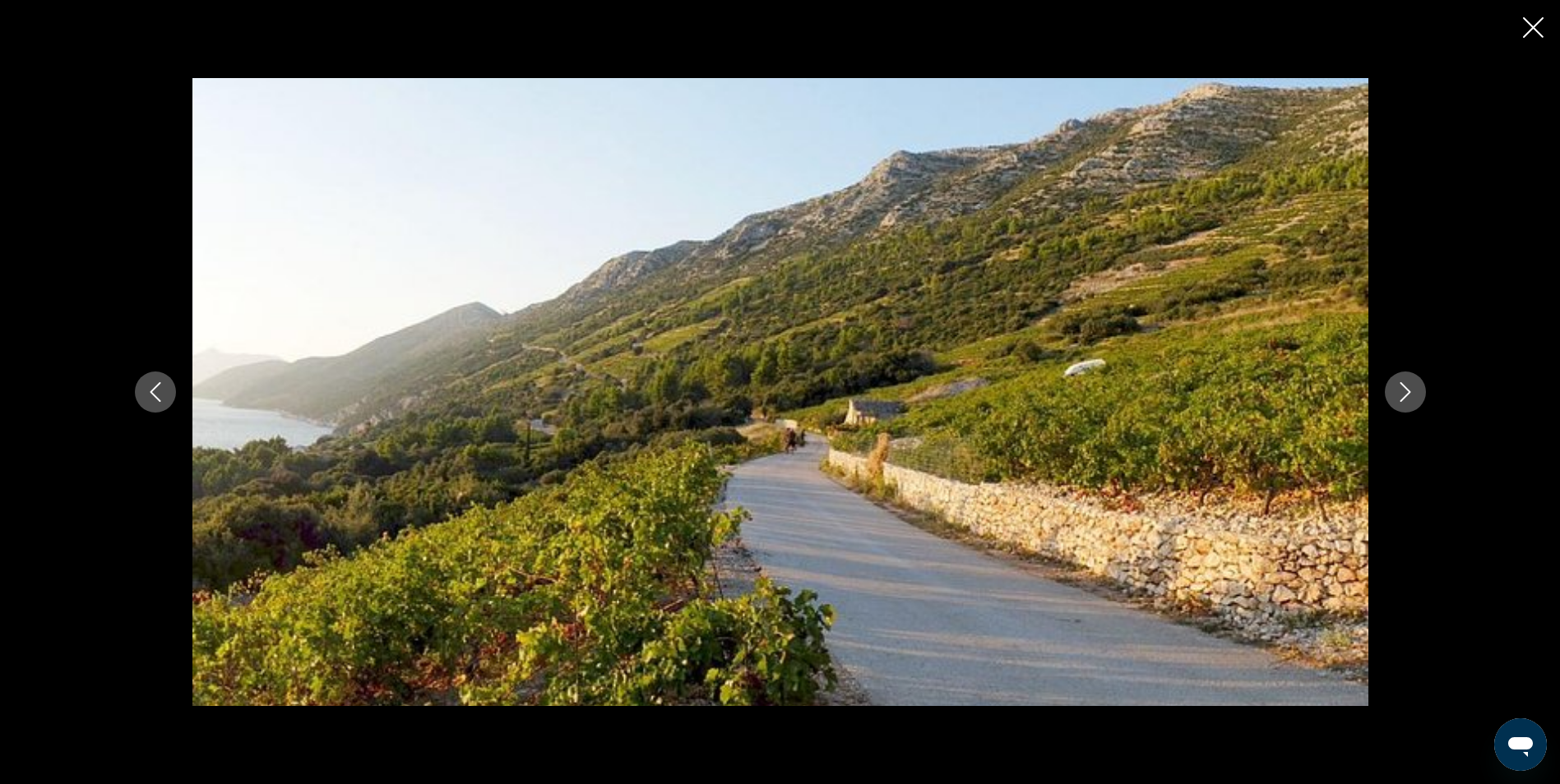
click at [1404, 391] on icon "Next image" at bounding box center [1404, 392] width 20 height 20
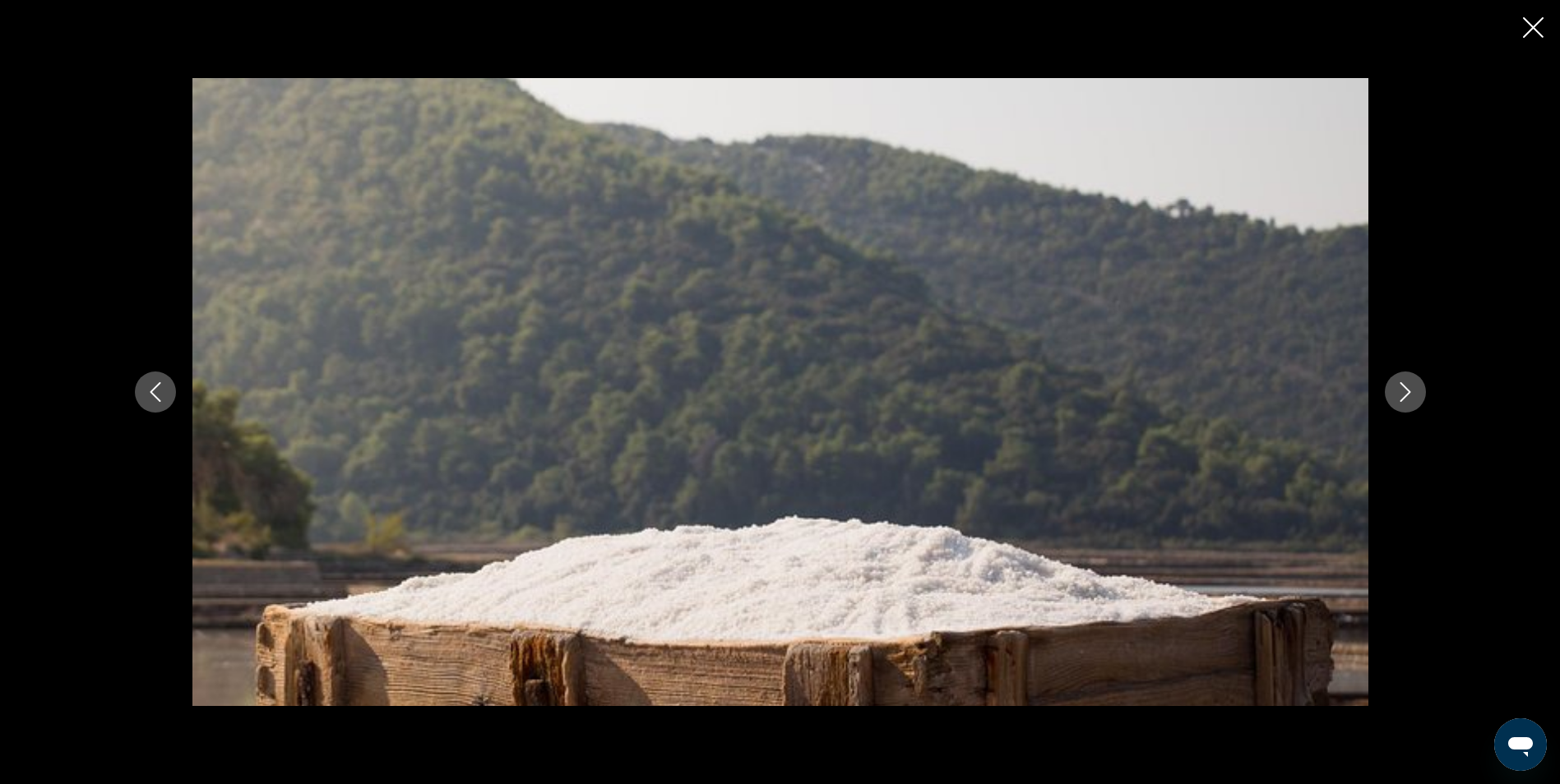
click at [1404, 391] on icon "Next image" at bounding box center [1404, 392] width 20 height 20
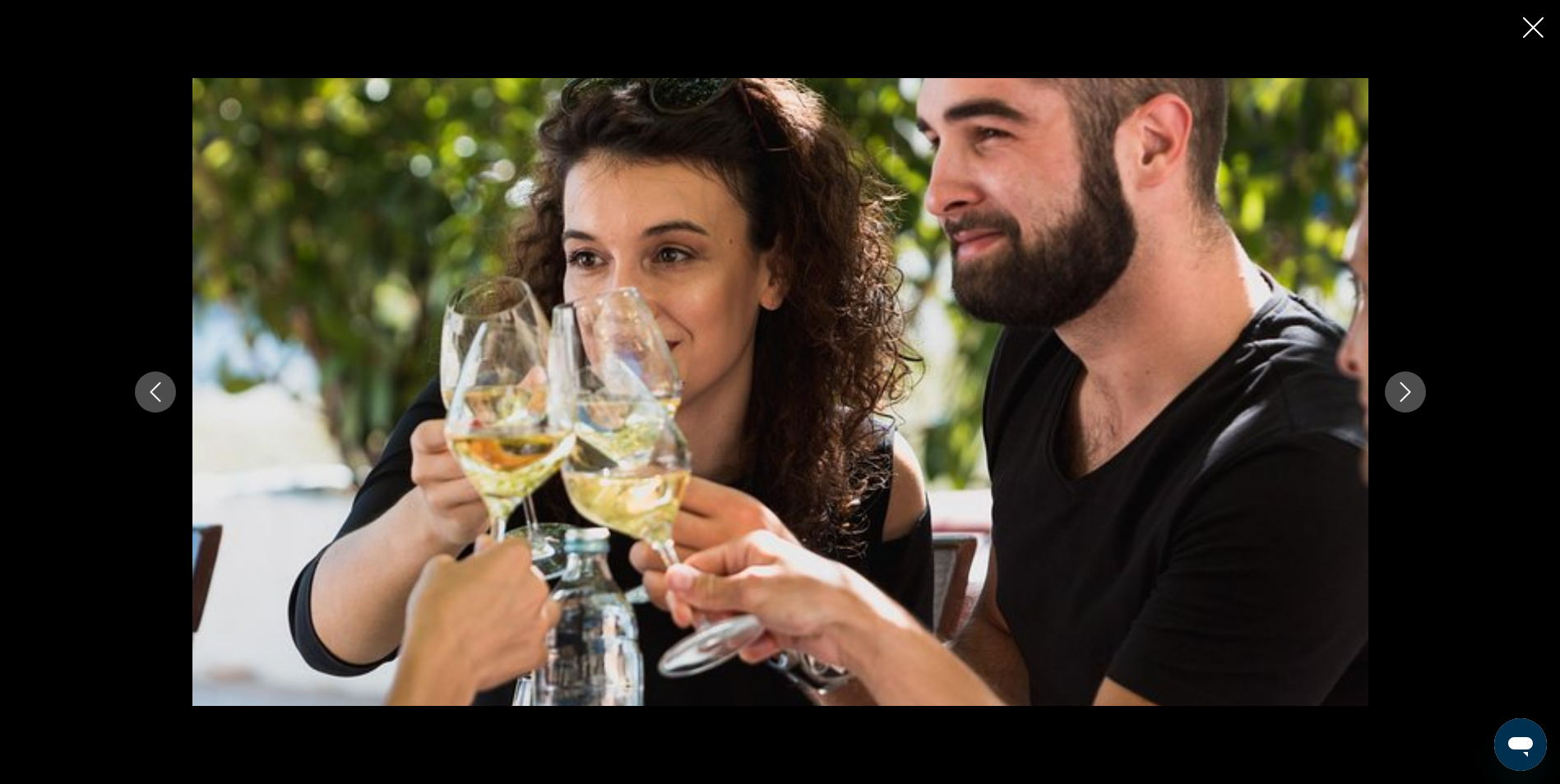
click at [1404, 391] on icon "Next image" at bounding box center [1404, 392] width 20 height 20
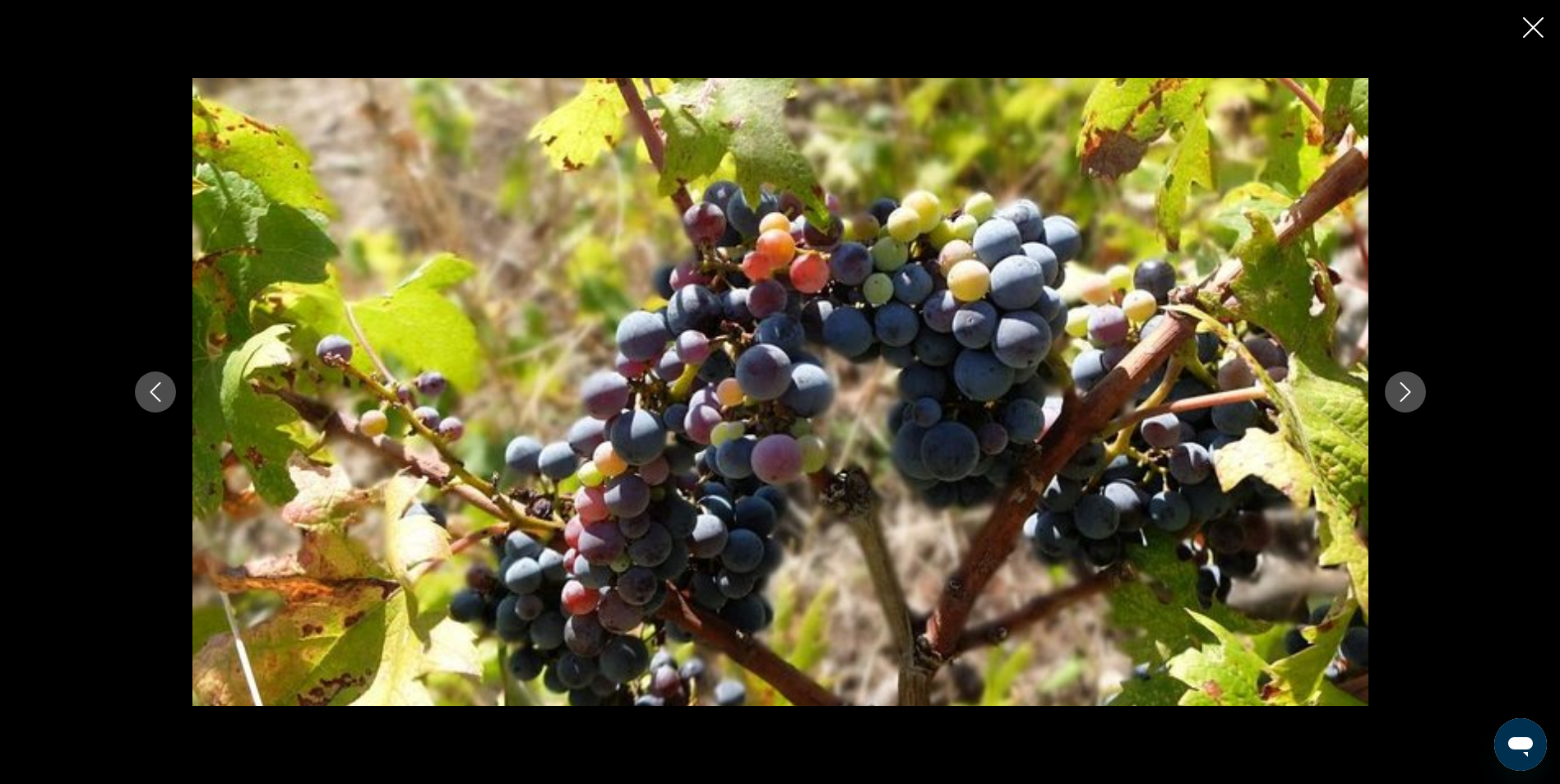
click at [1404, 391] on icon "Next image" at bounding box center [1404, 392] width 20 height 20
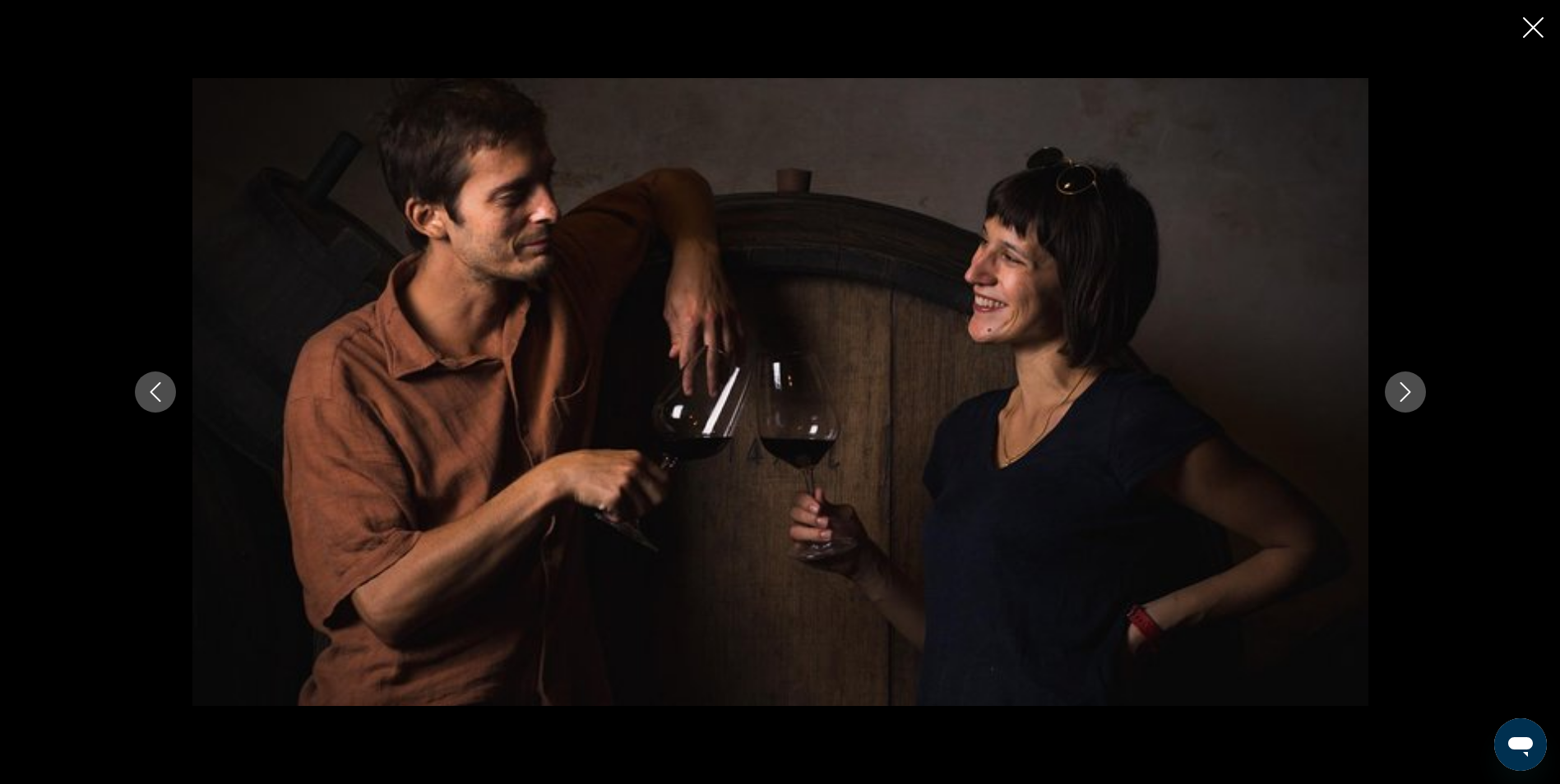
click at [1404, 391] on icon "Next image" at bounding box center [1404, 392] width 20 height 20
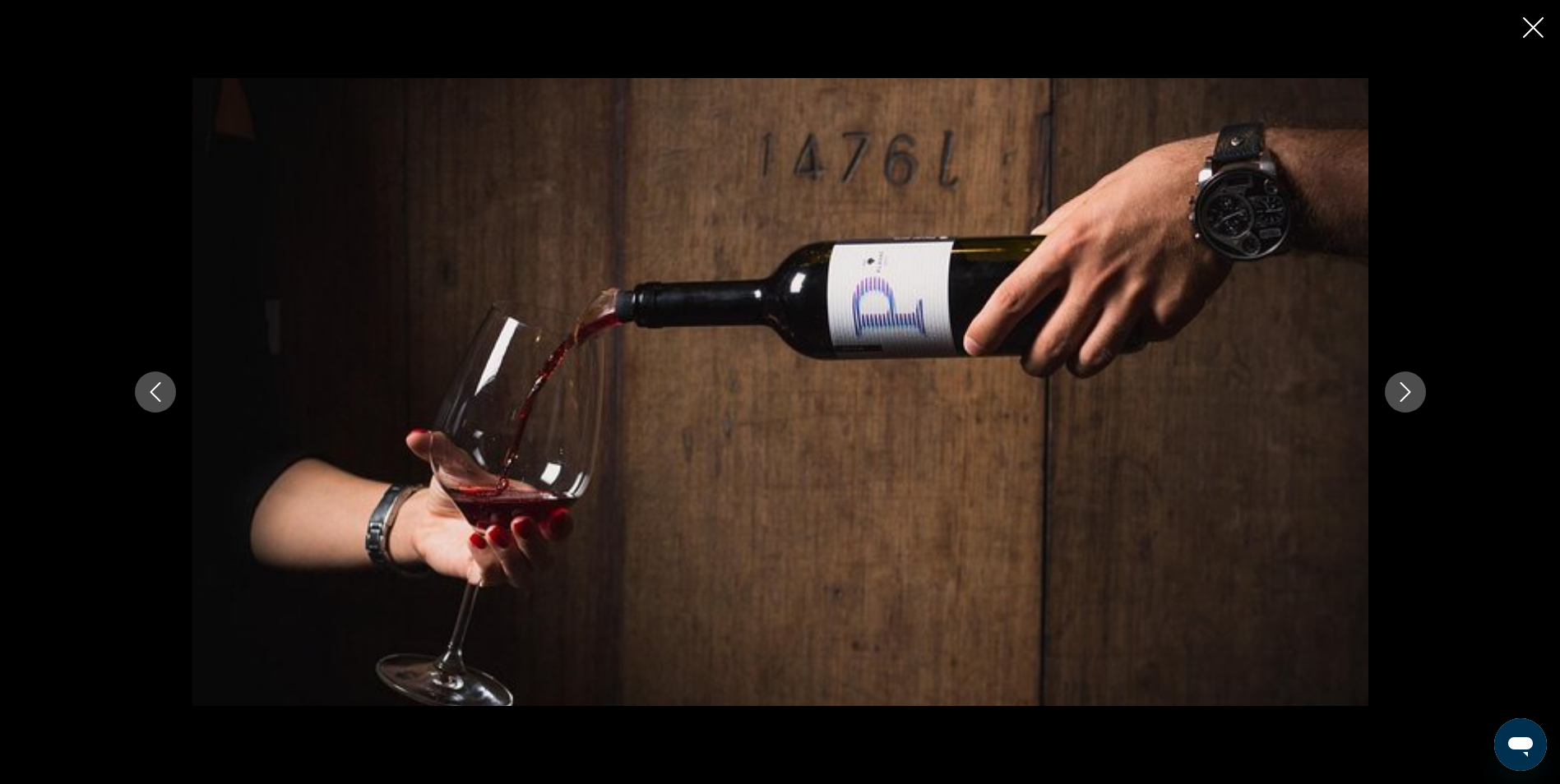
click at [1404, 391] on icon "Next image" at bounding box center [1404, 392] width 20 height 20
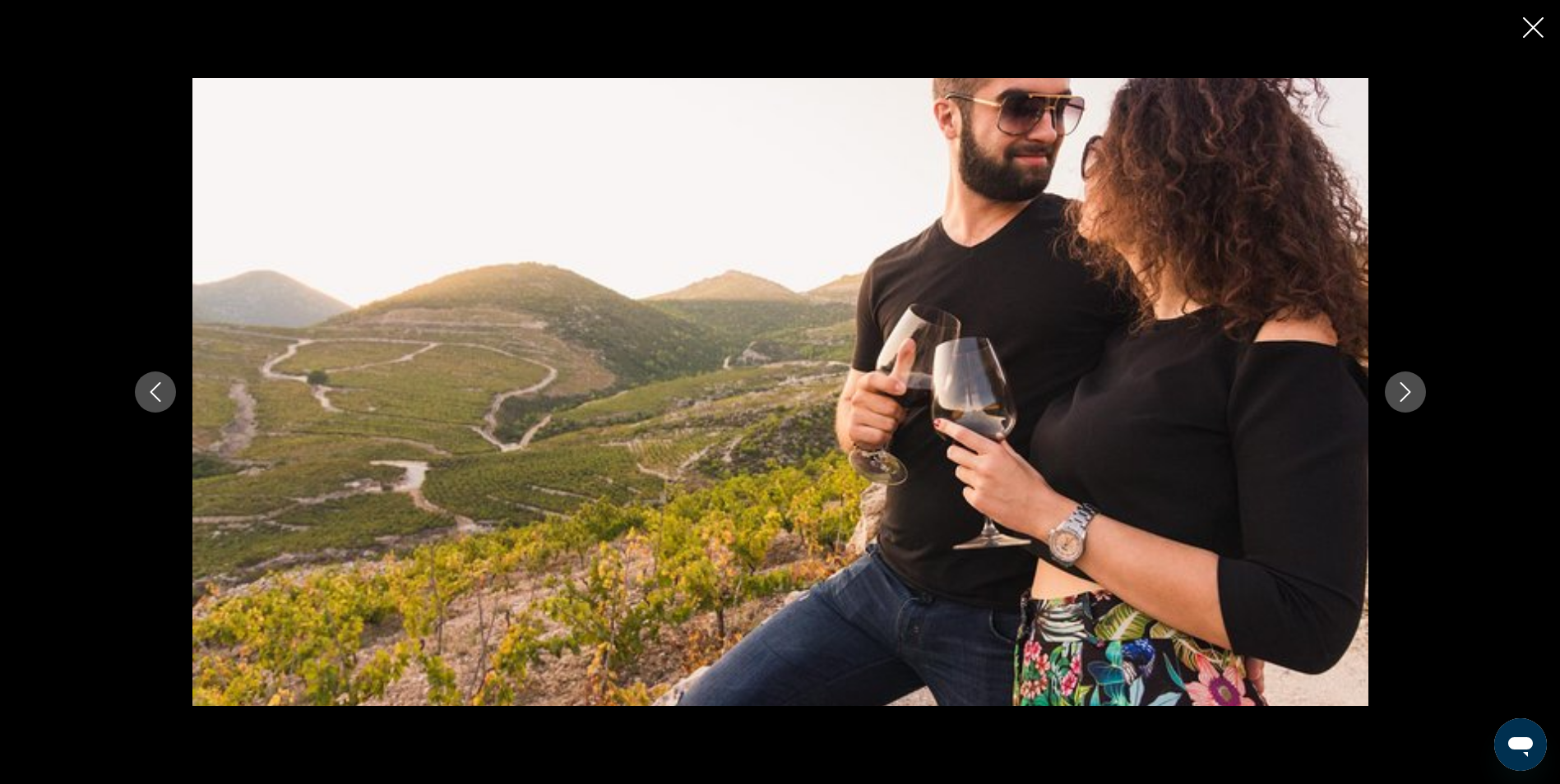
click at [1404, 391] on icon "Next image" at bounding box center [1404, 392] width 20 height 20
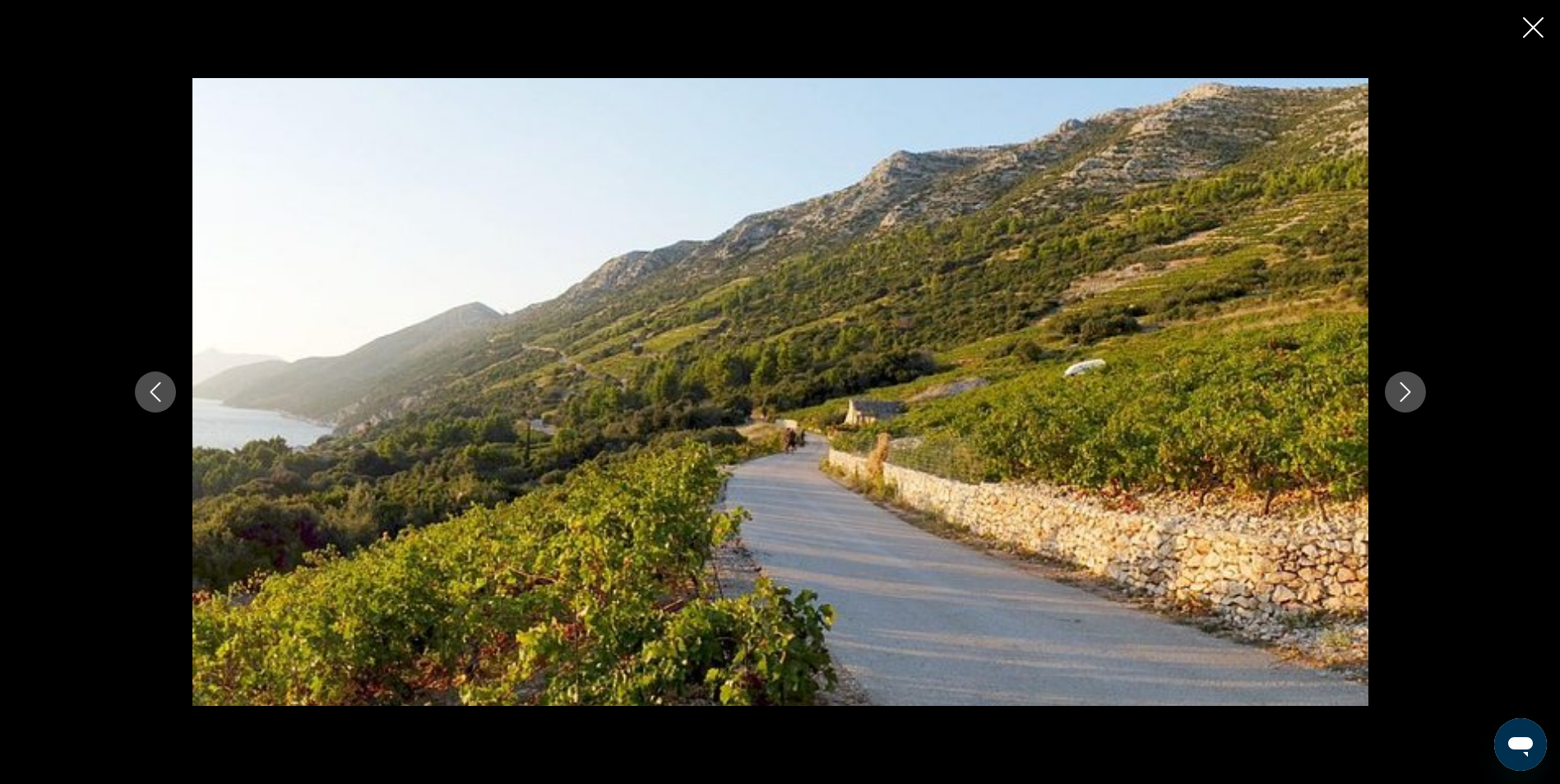
click at [1404, 391] on icon "Next image" at bounding box center [1404, 392] width 20 height 20
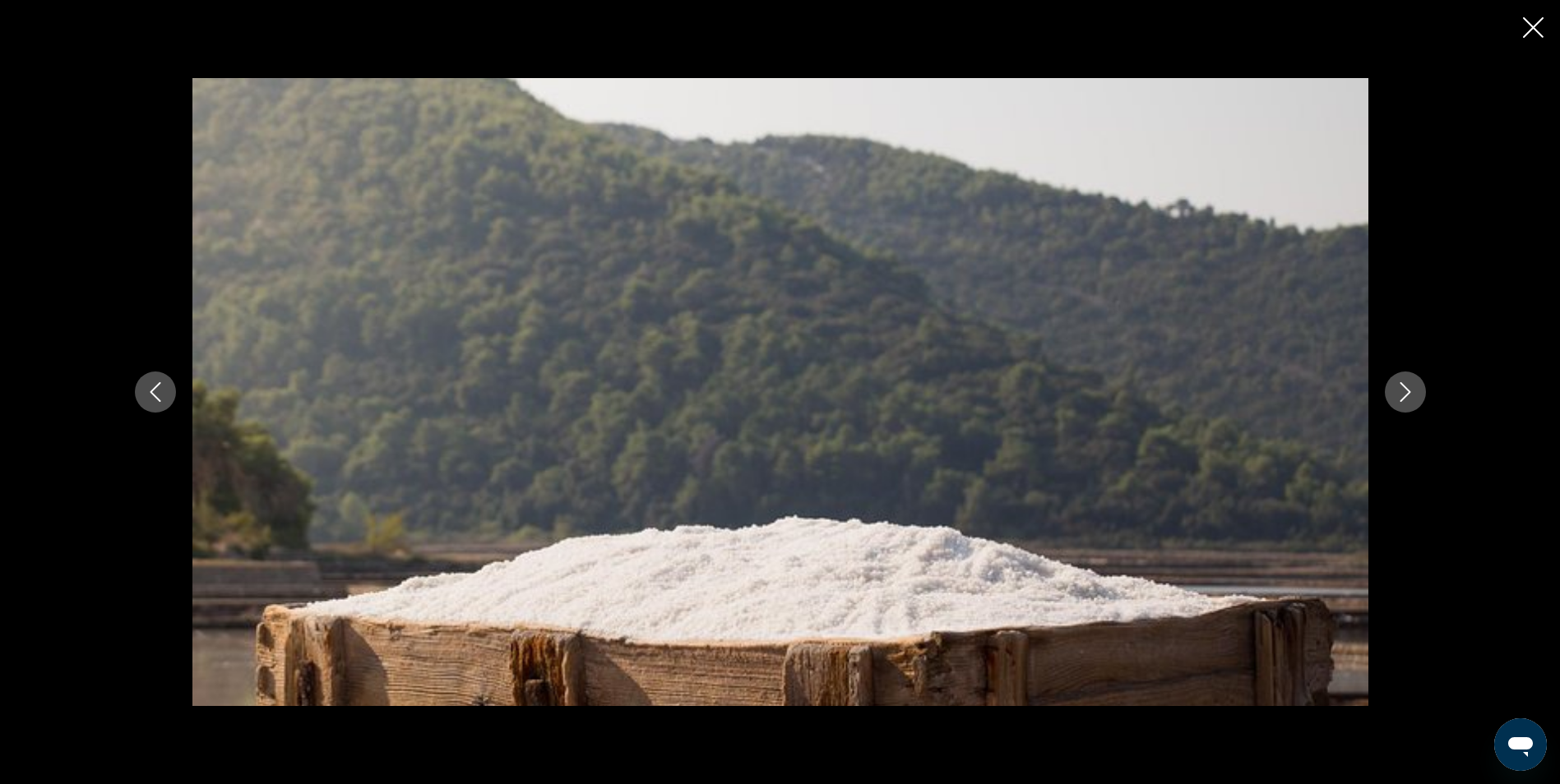
click at [1404, 391] on icon "Next image" at bounding box center [1404, 392] width 20 height 20
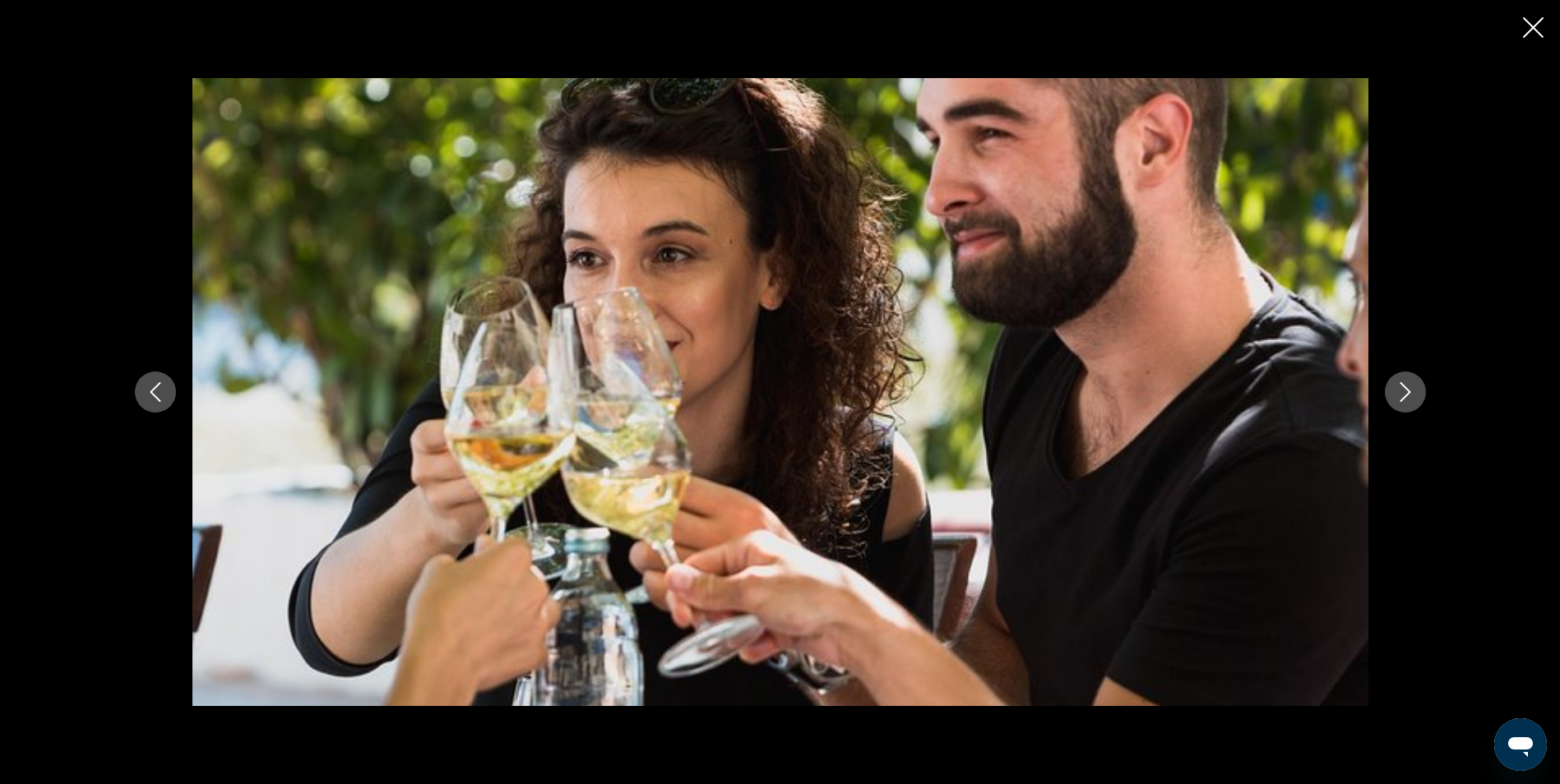
click at [1538, 17] on button "Close slideshow" at bounding box center [1533, 29] width 21 height 25
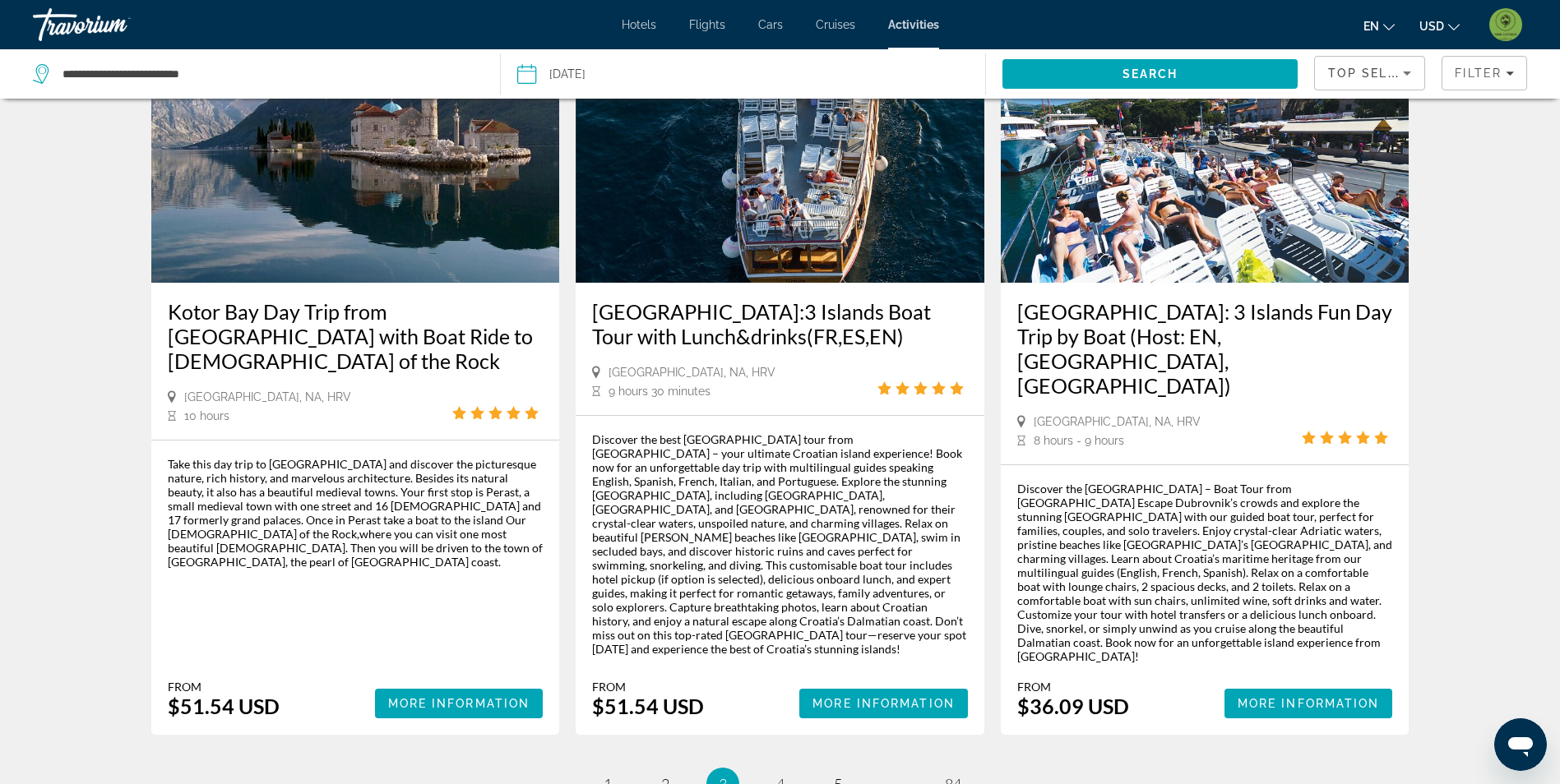
scroll to position [2405, 0]
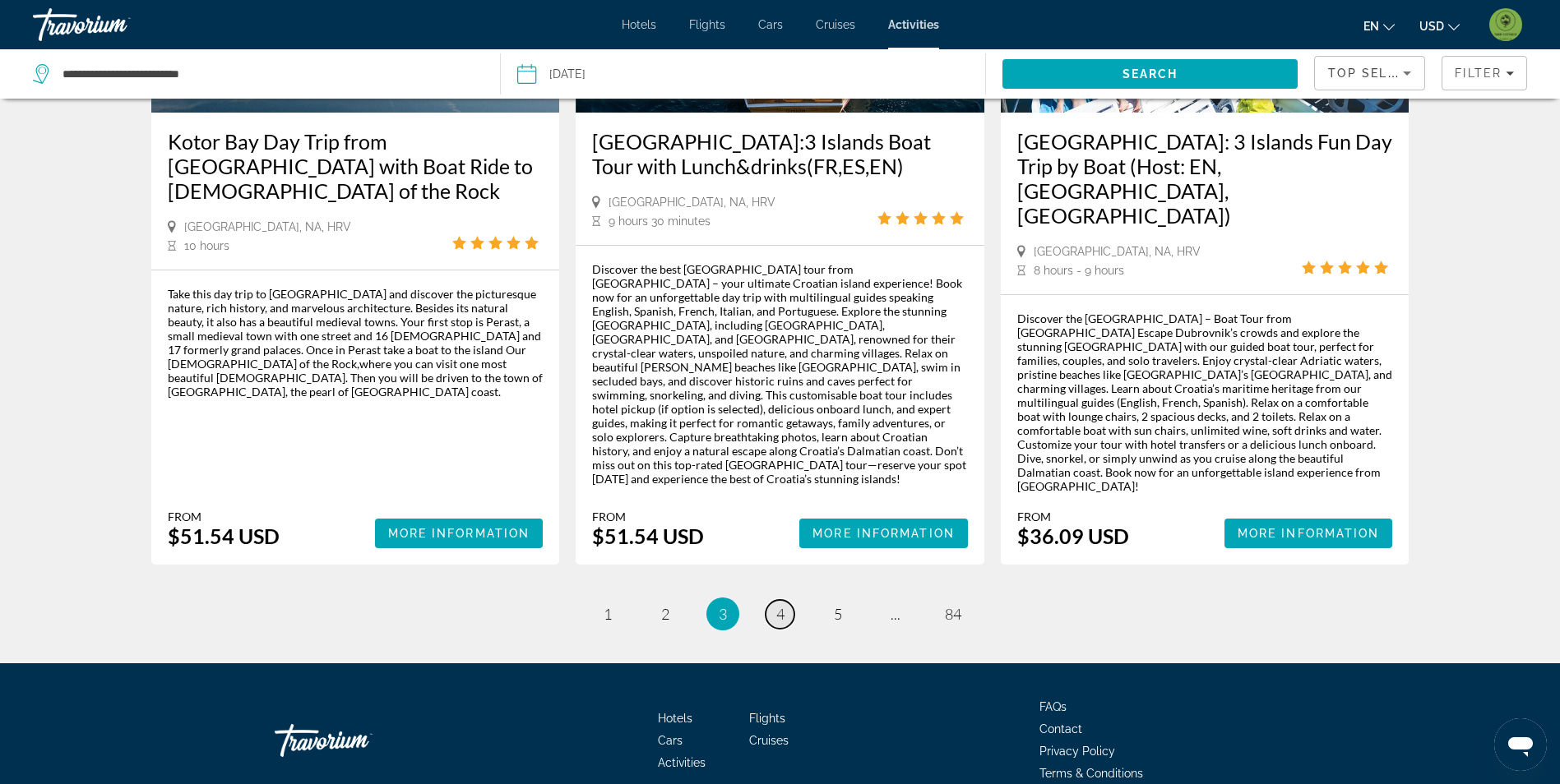
click at [780, 605] on span "4" at bounding box center [780, 613] width 8 height 18
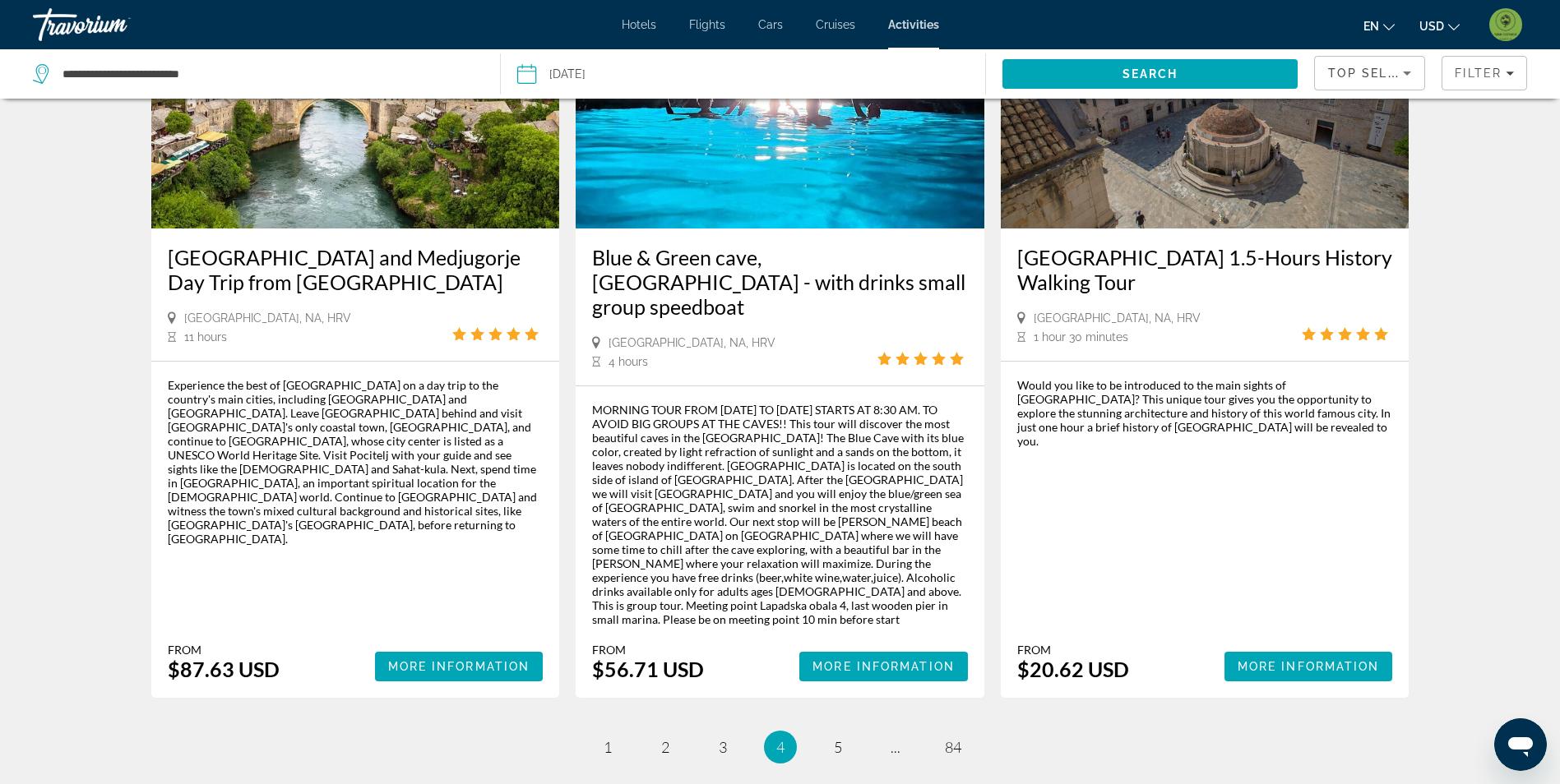
scroll to position [2434, 0]
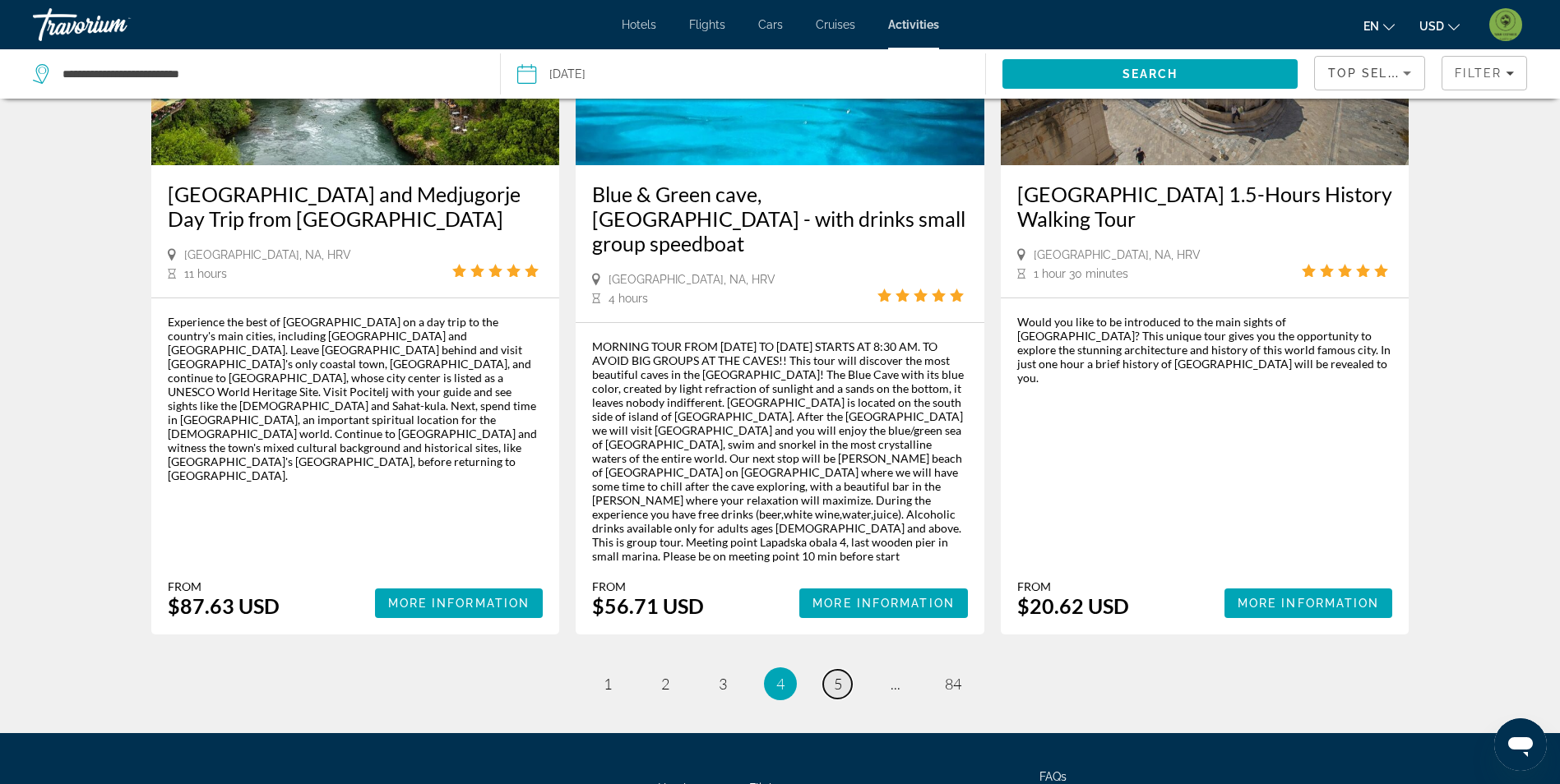
click at [837, 675] on span "5" at bounding box center [838, 684] width 8 height 18
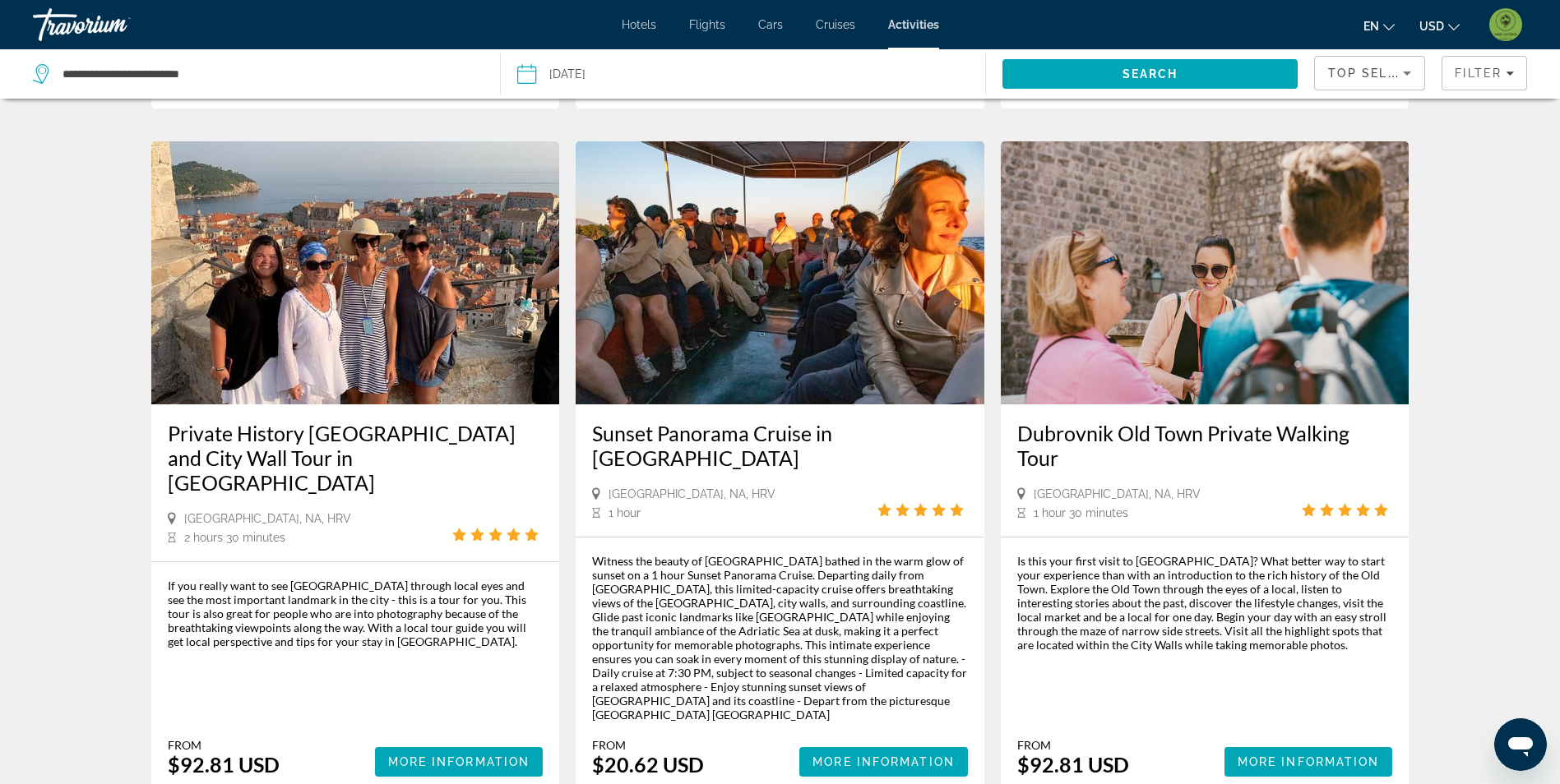
scroll to position [2381, 0]
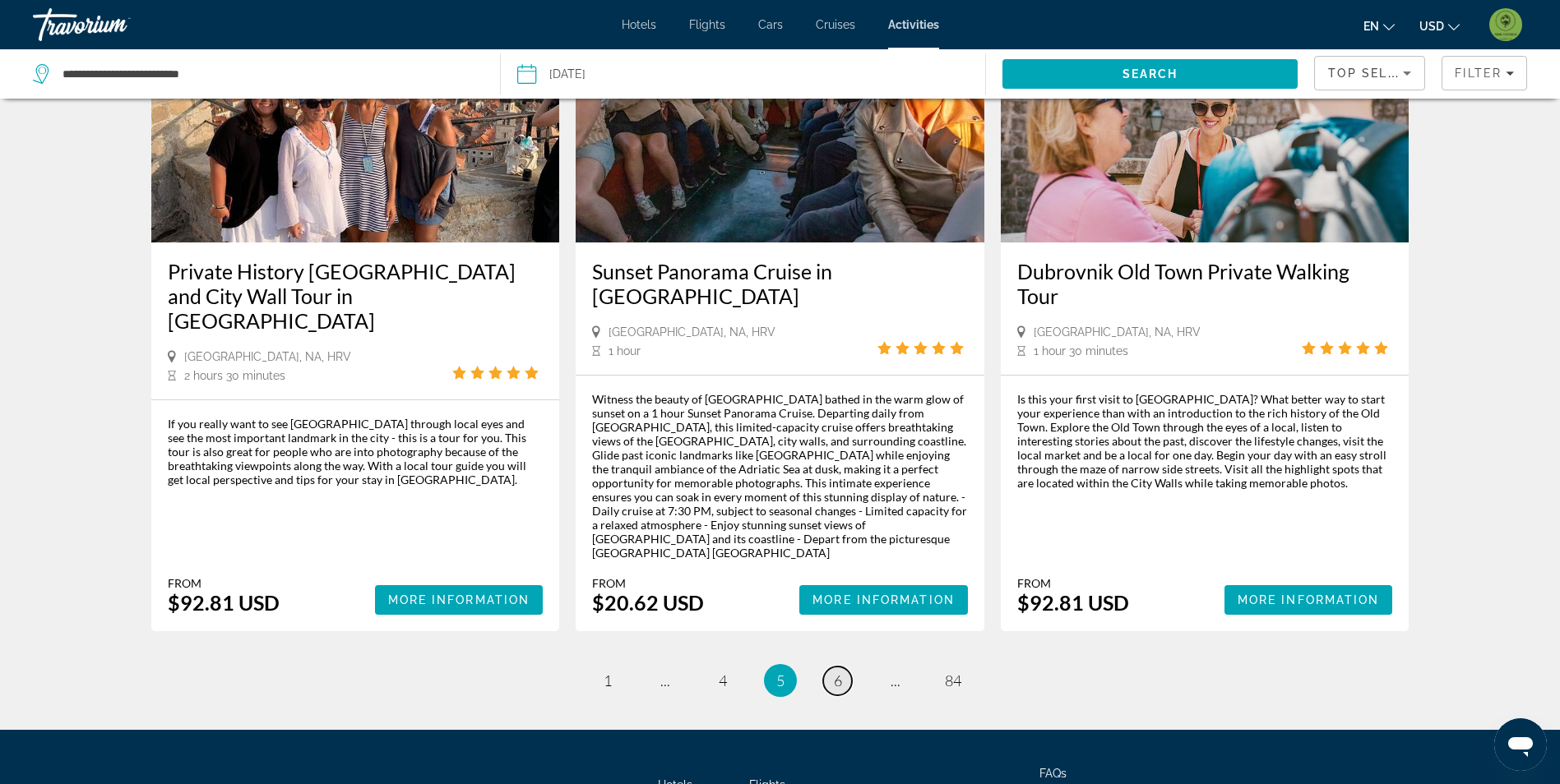
click at [837, 671] on span "6" at bounding box center [838, 680] width 8 height 18
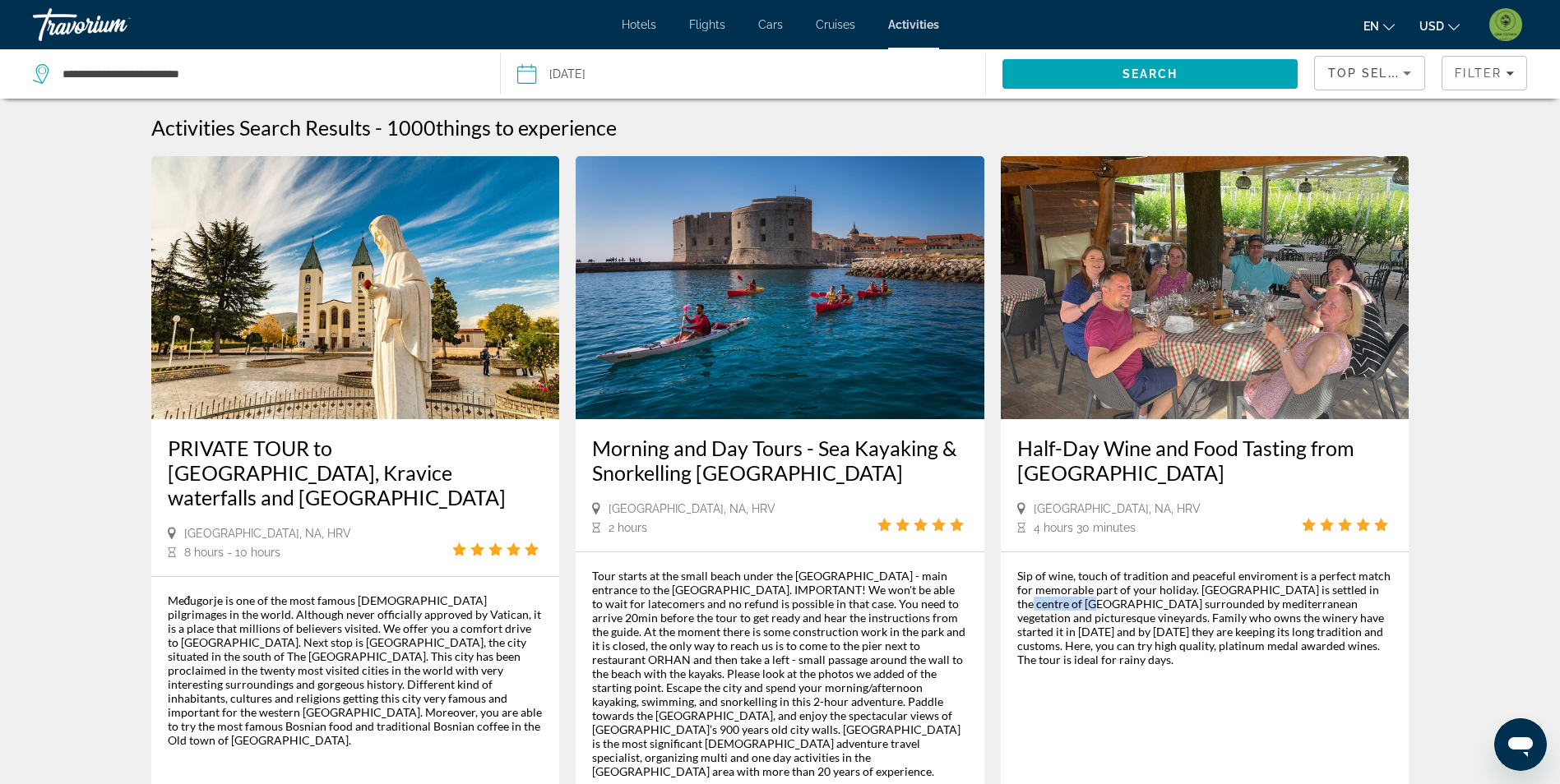
drag, startPoint x: 1086, startPoint y: 609, endPoint x: 1017, endPoint y: 599, distance: 69.7
click at [1017, 599] on div "Sip of wine, touch of tradition and peaceful enviroment is a perfect match for …" at bounding box center [1204, 617] width 376 height 98
drag, startPoint x: 1017, startPoint y: 599, endPoint x: 1035, endPoint y: 606, distance: 19.3
copy div "Konavle [PERSON_NAME]"
click at [1300, 278] on img "Main content" at bounding box center [1205, 288] width 409 height 263
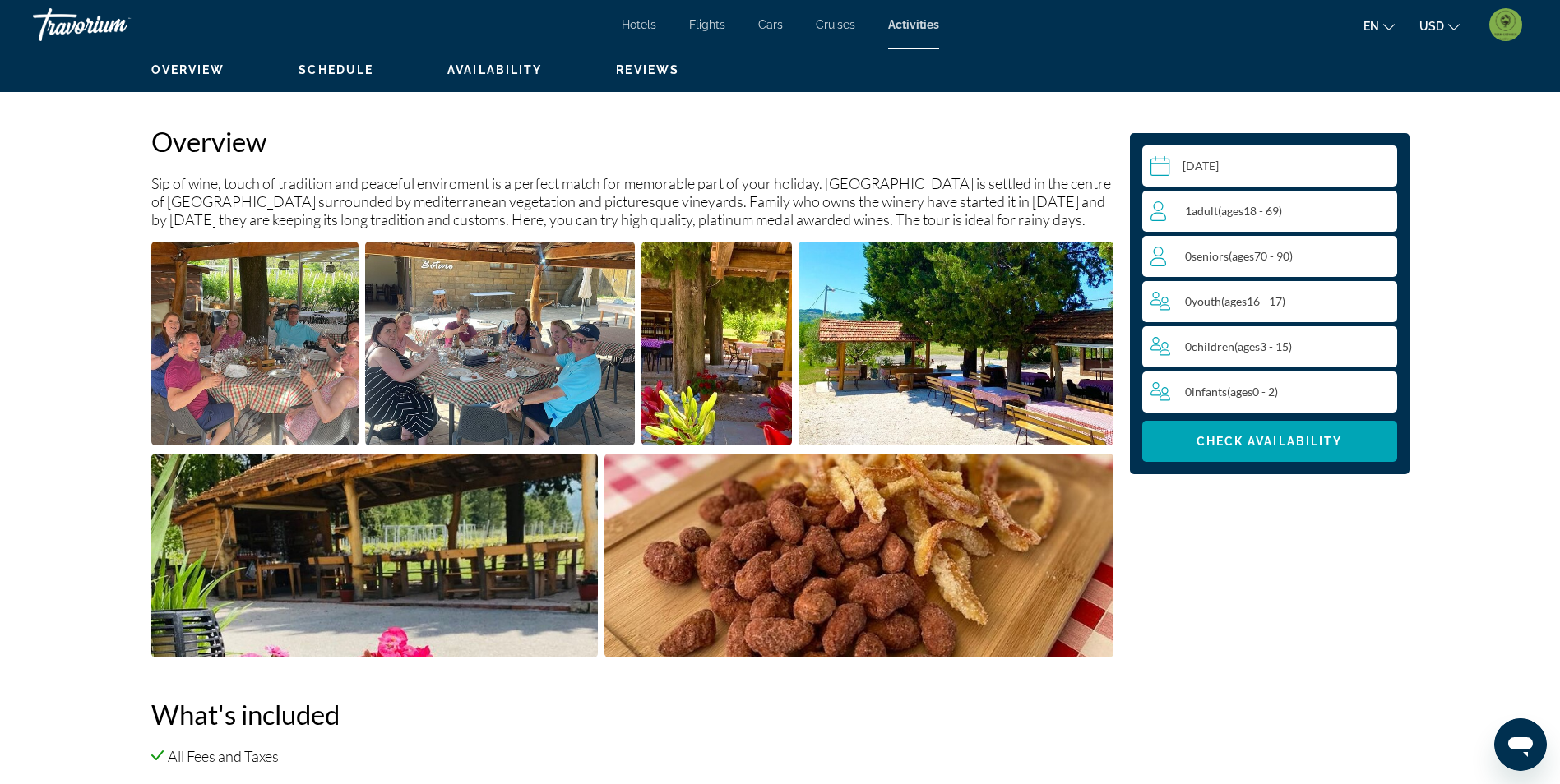
scroll to position [493, 0]
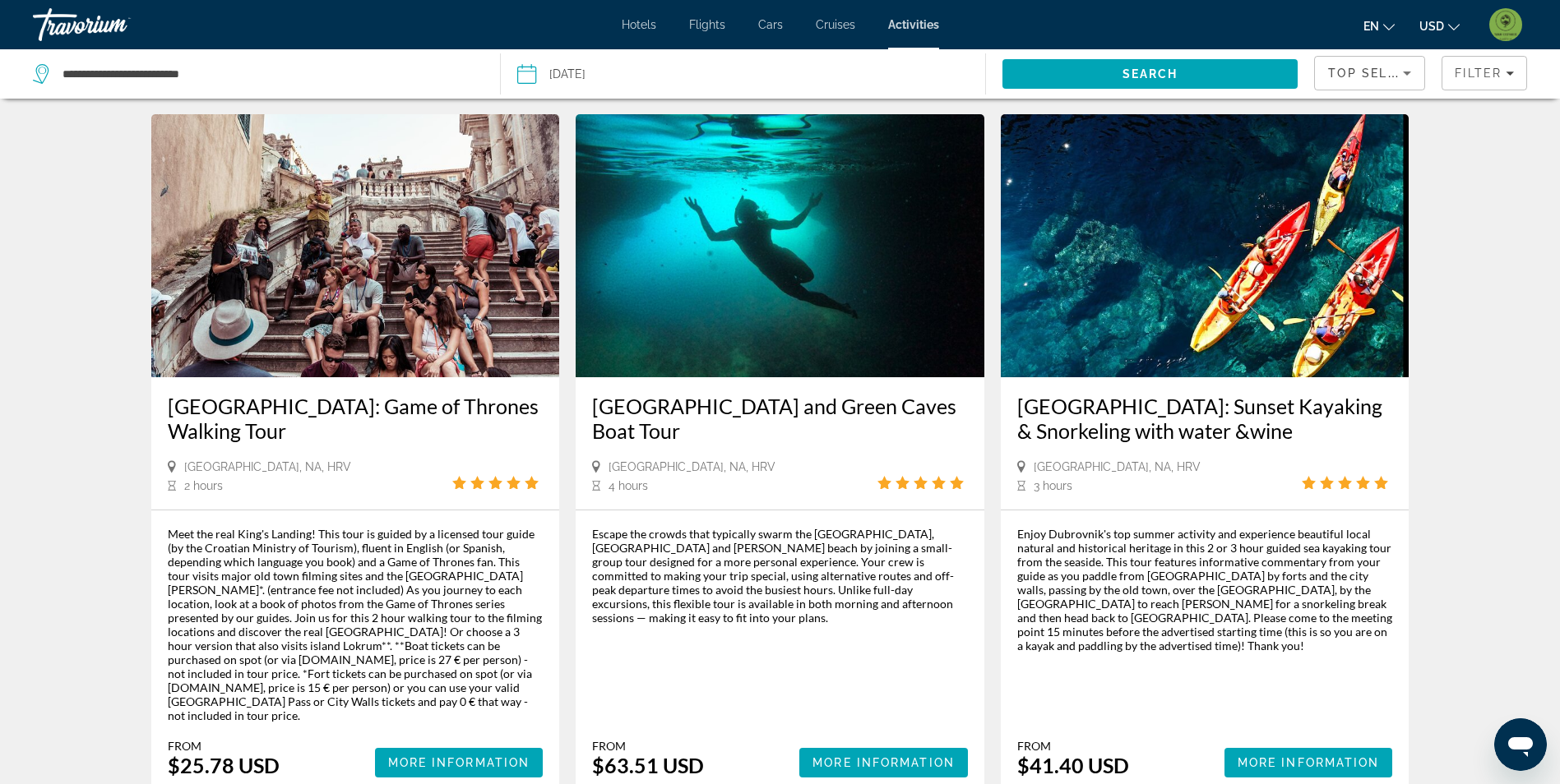
scroll to position [2377, 0]
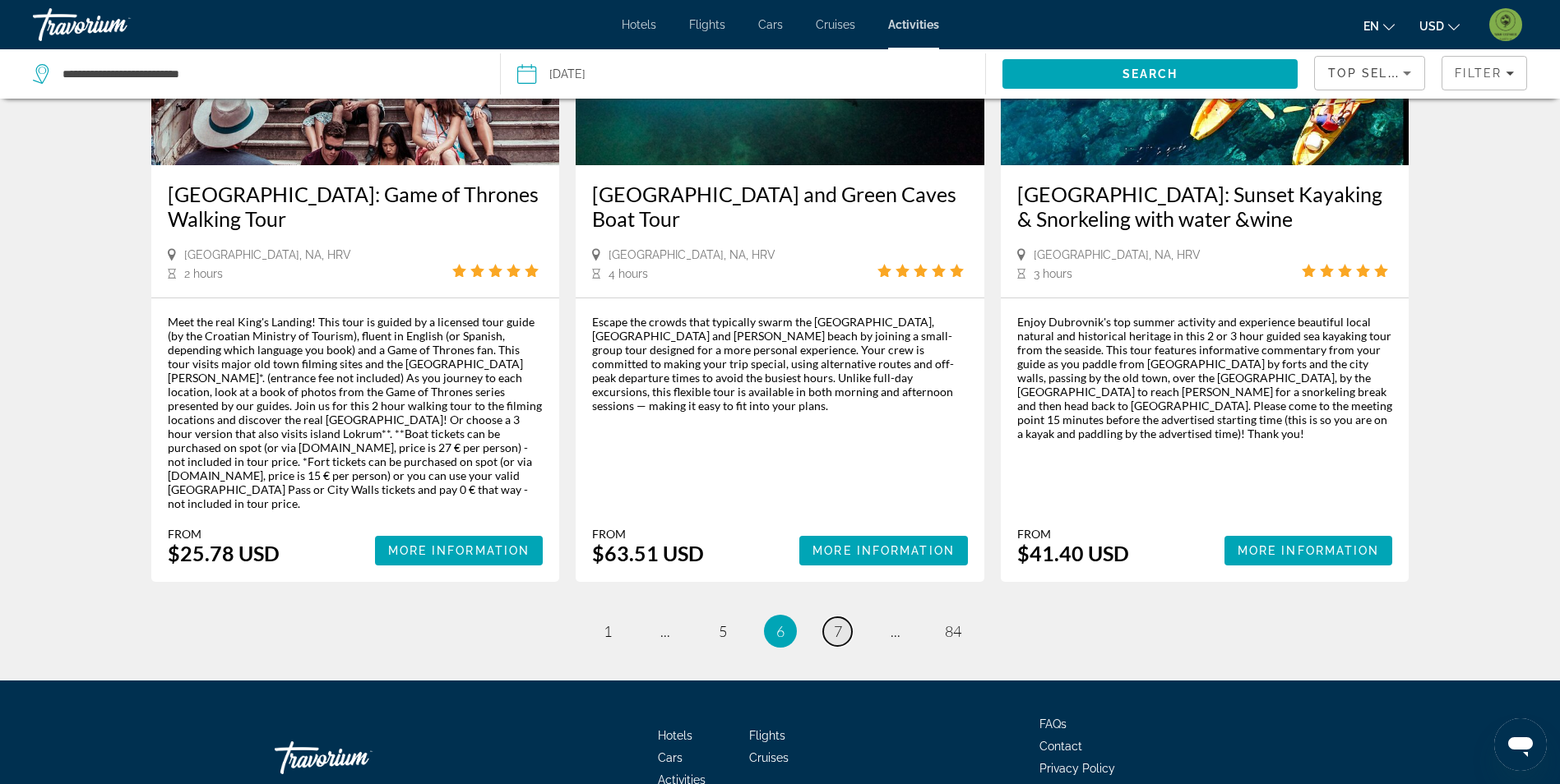
click at [841, 622] on span "7" at bounding box center [838, 630] width 8 height 18
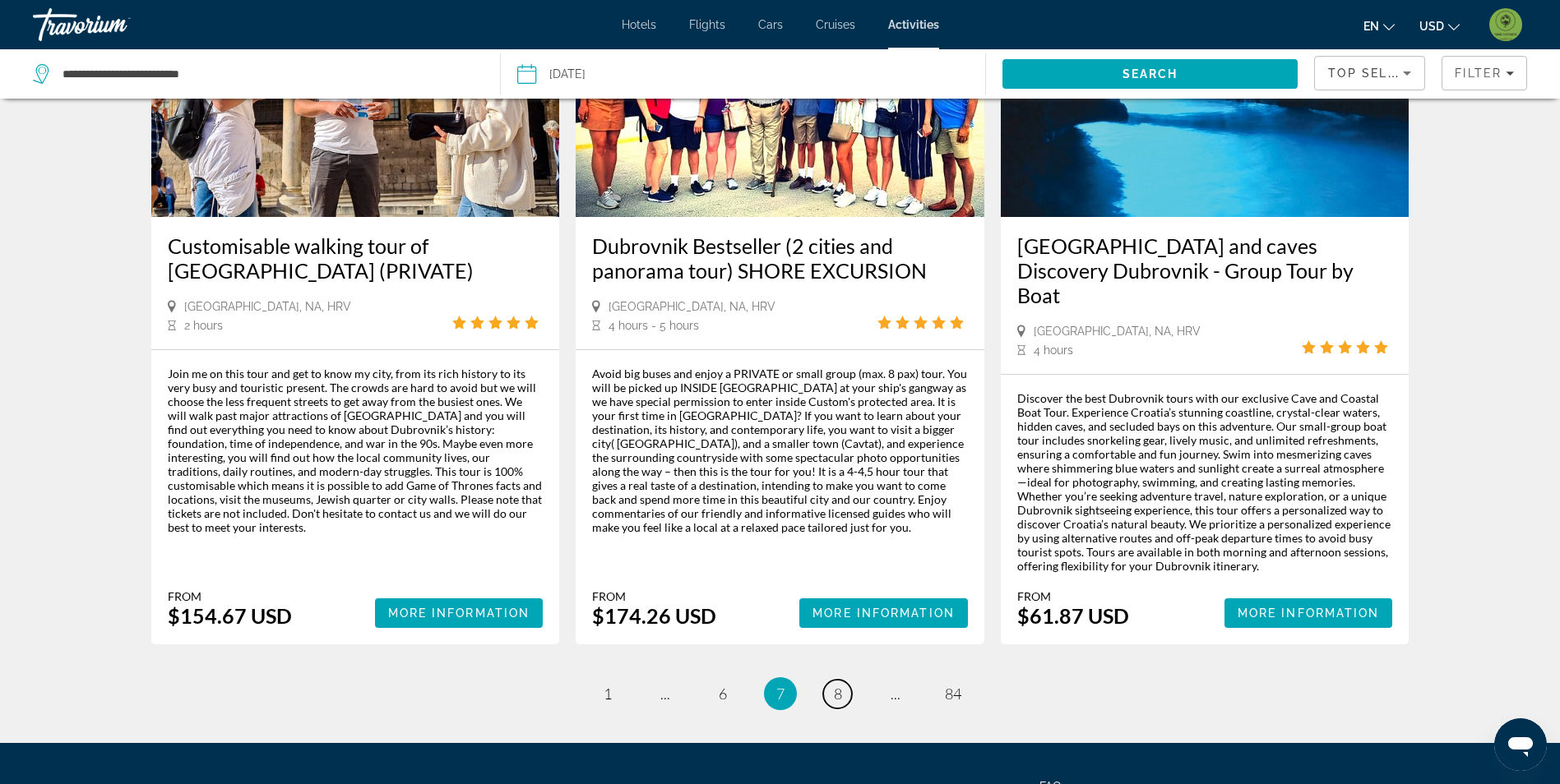
scroll to position [2434, 0]
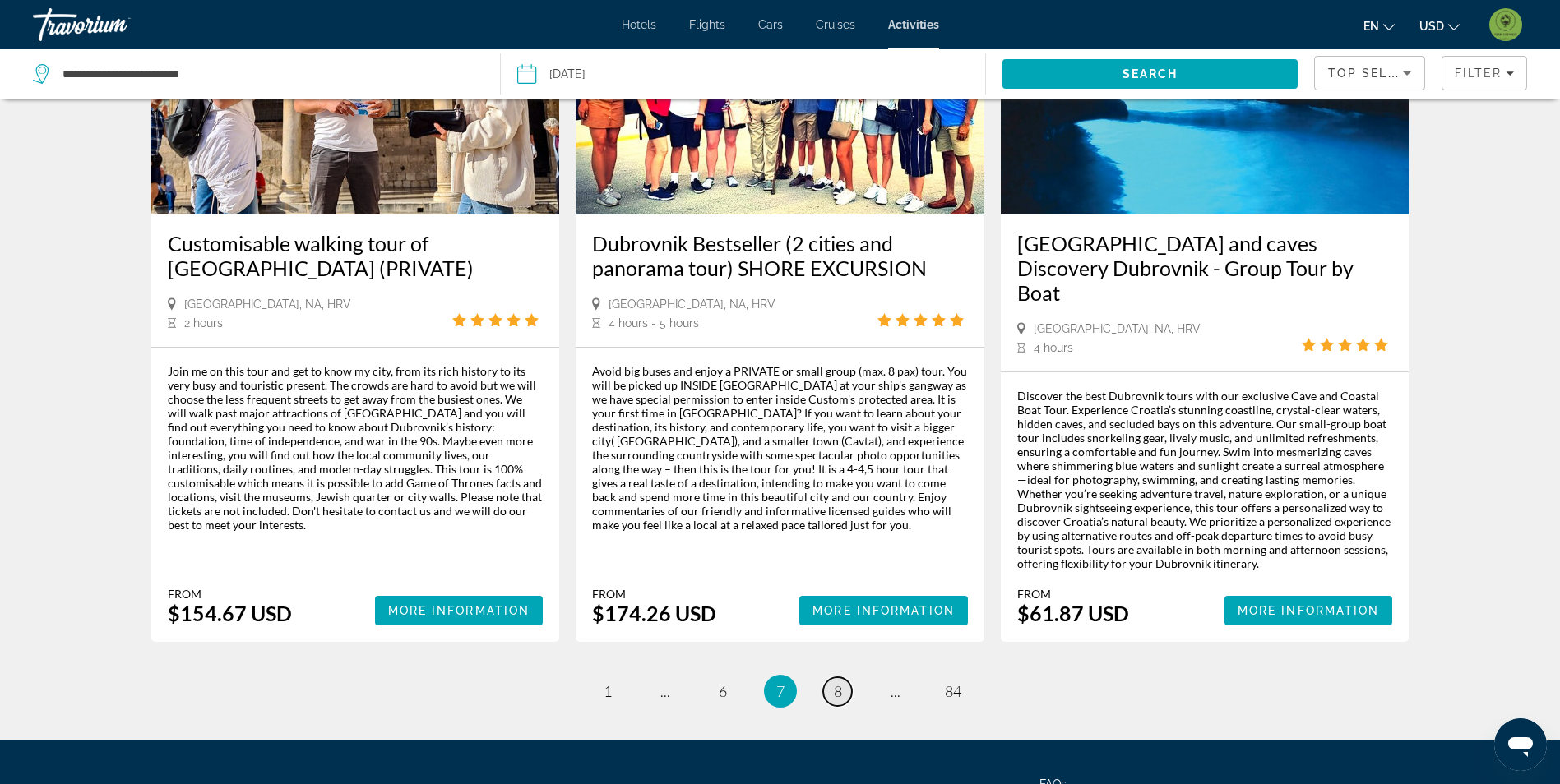
click at [848, 677] on link "page 8" at bounding box center [837, 691] width 29 height 29
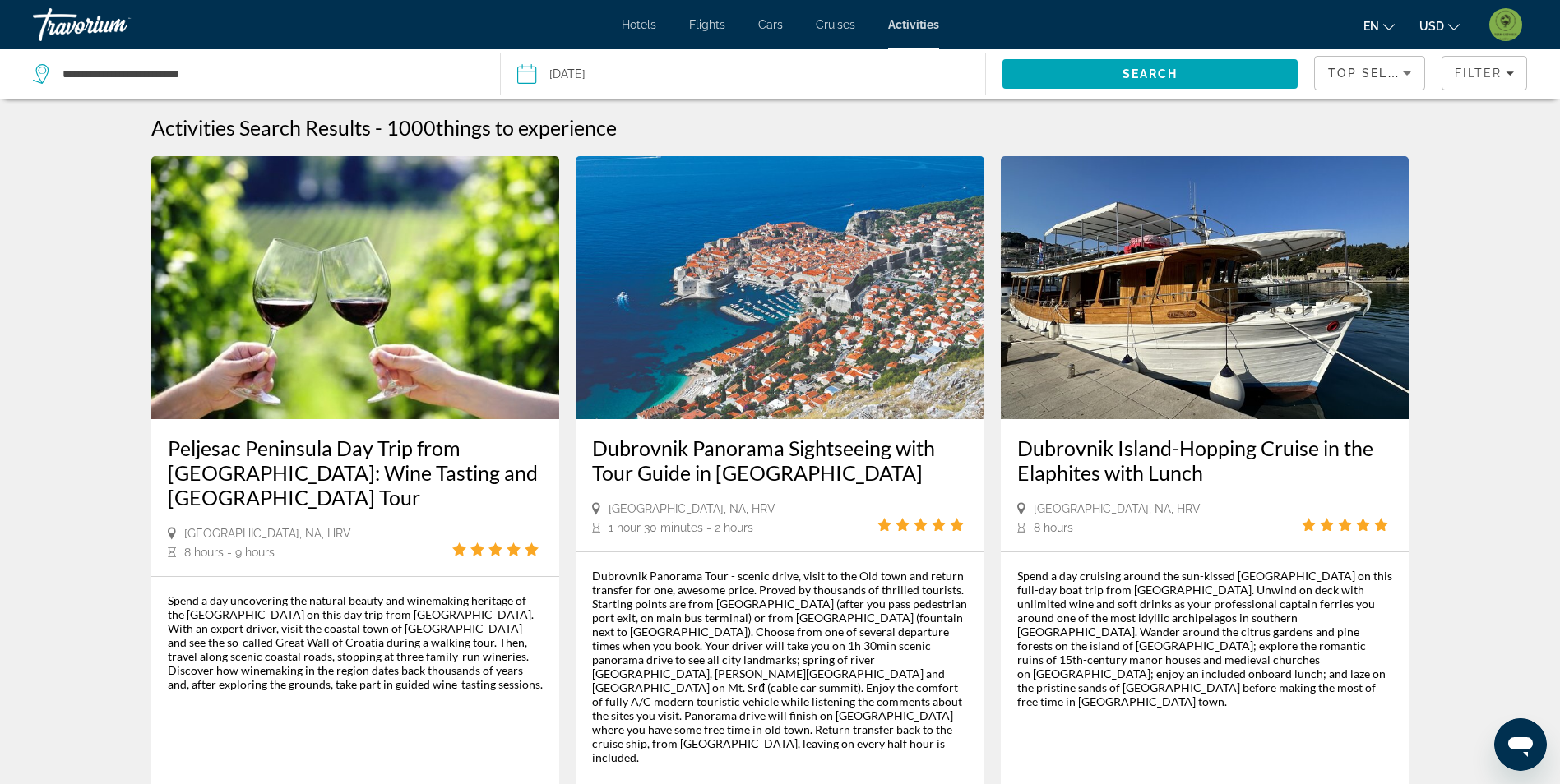
click at [497, 218] on img "Main content" at bounding box center [356, 288] width 409 height 263
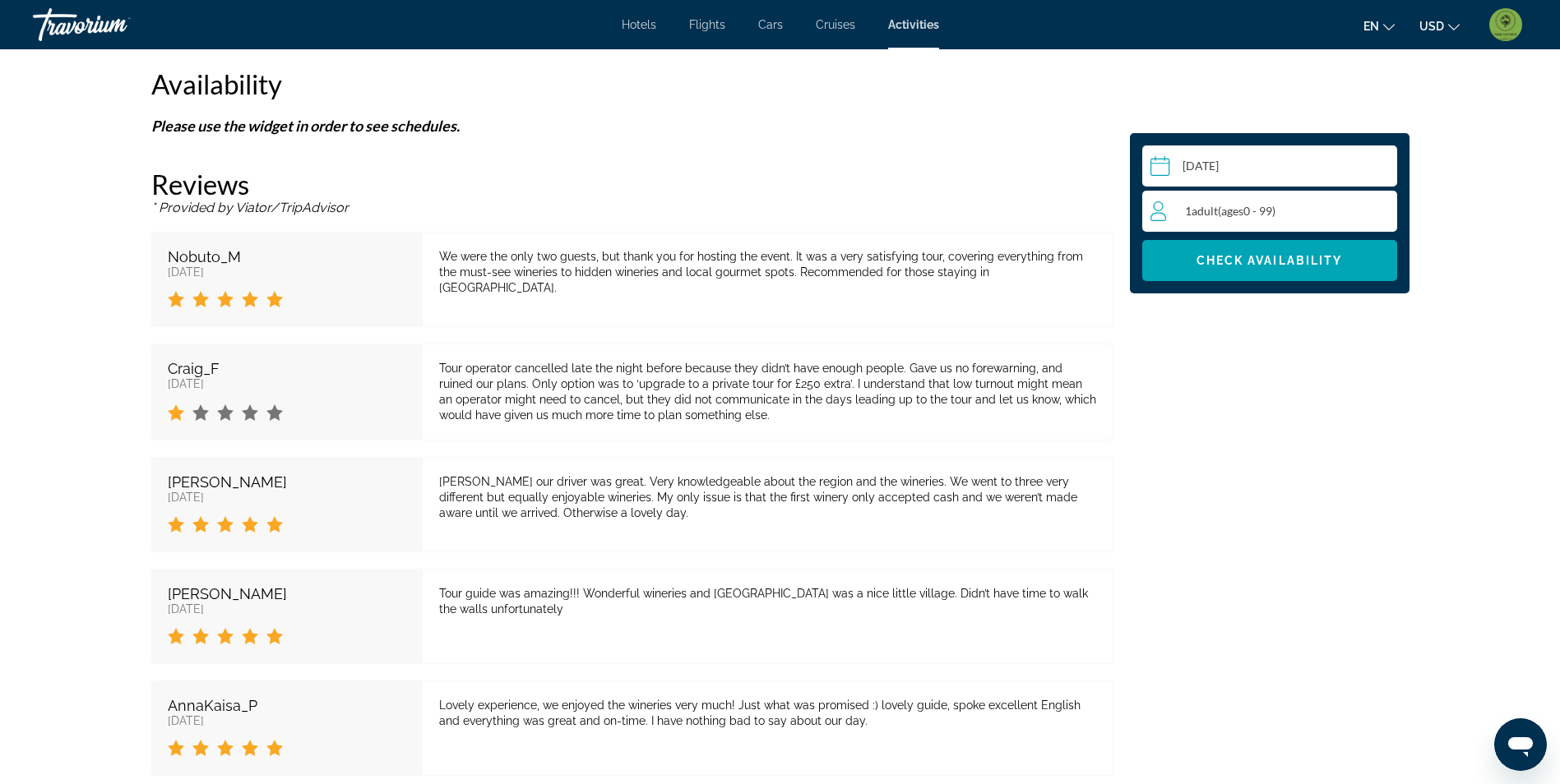
scroll to position [2384, 0]
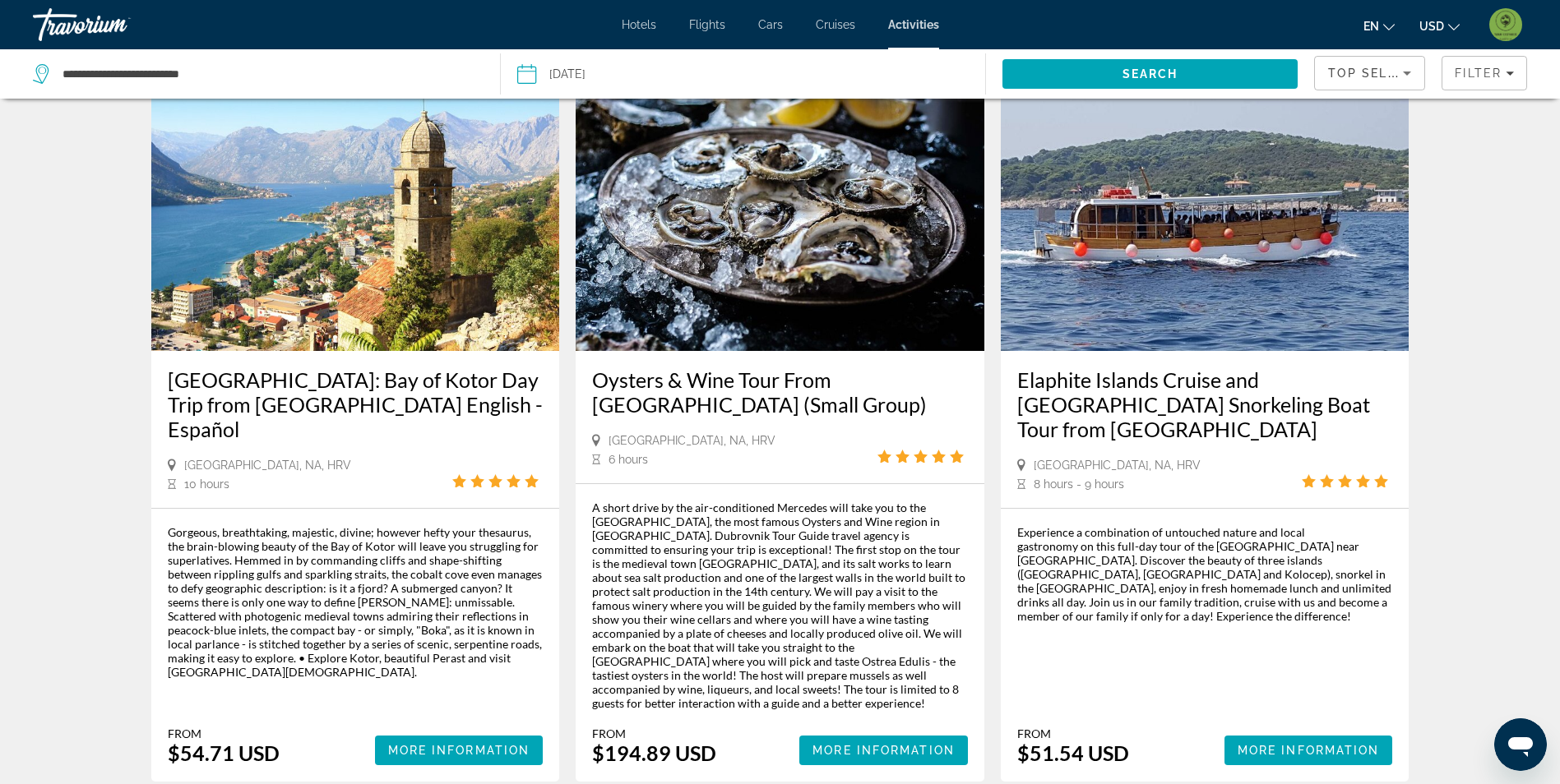
scroll to position [2301, 0]
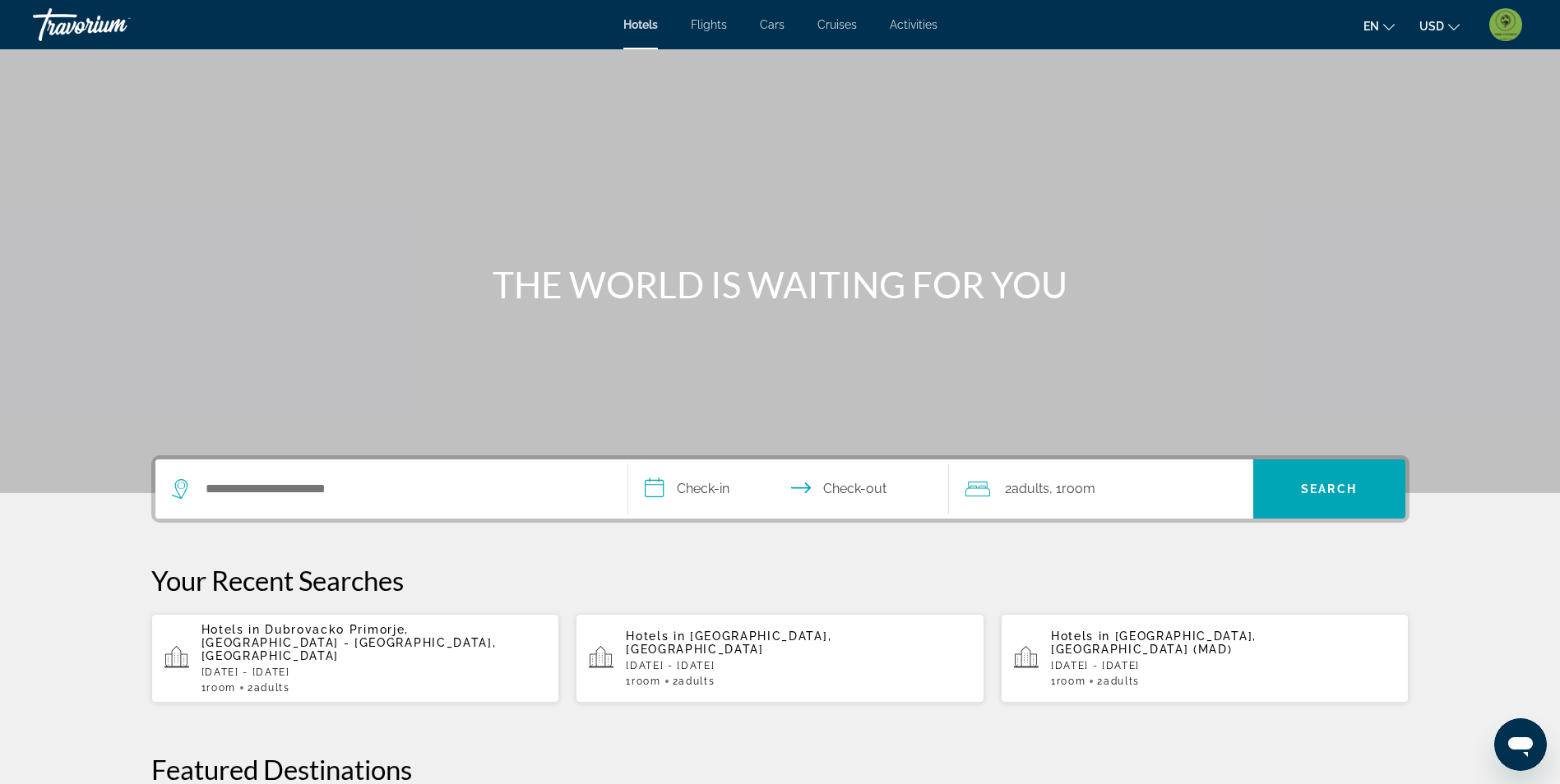
click at [1516, 30] on img "User Menu" at bounding box center [1505, 24] width 33 height 33
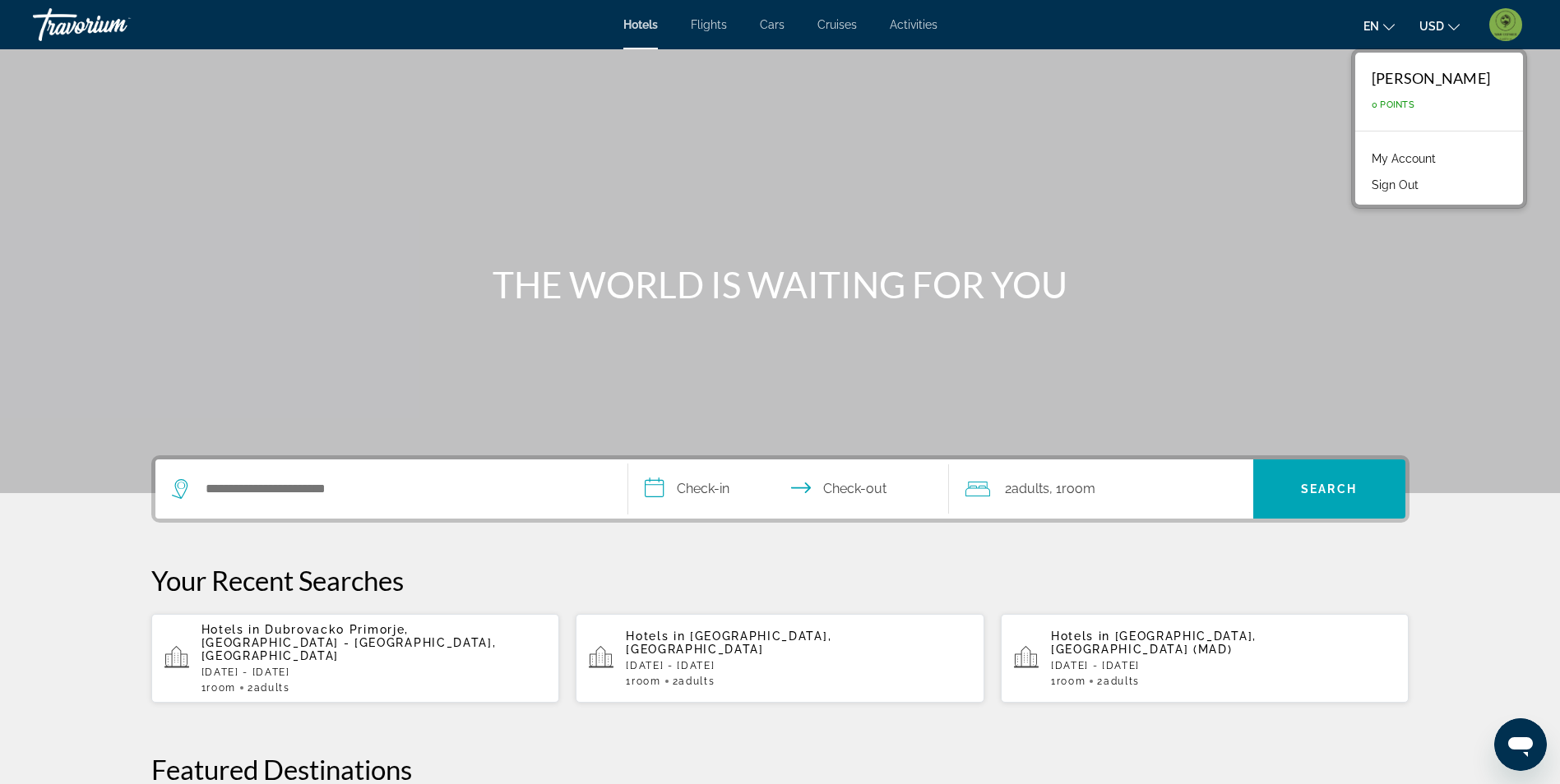
click at [1397, 158] on link "My Account" at bounding box center [1403, 158] width 81 height 22
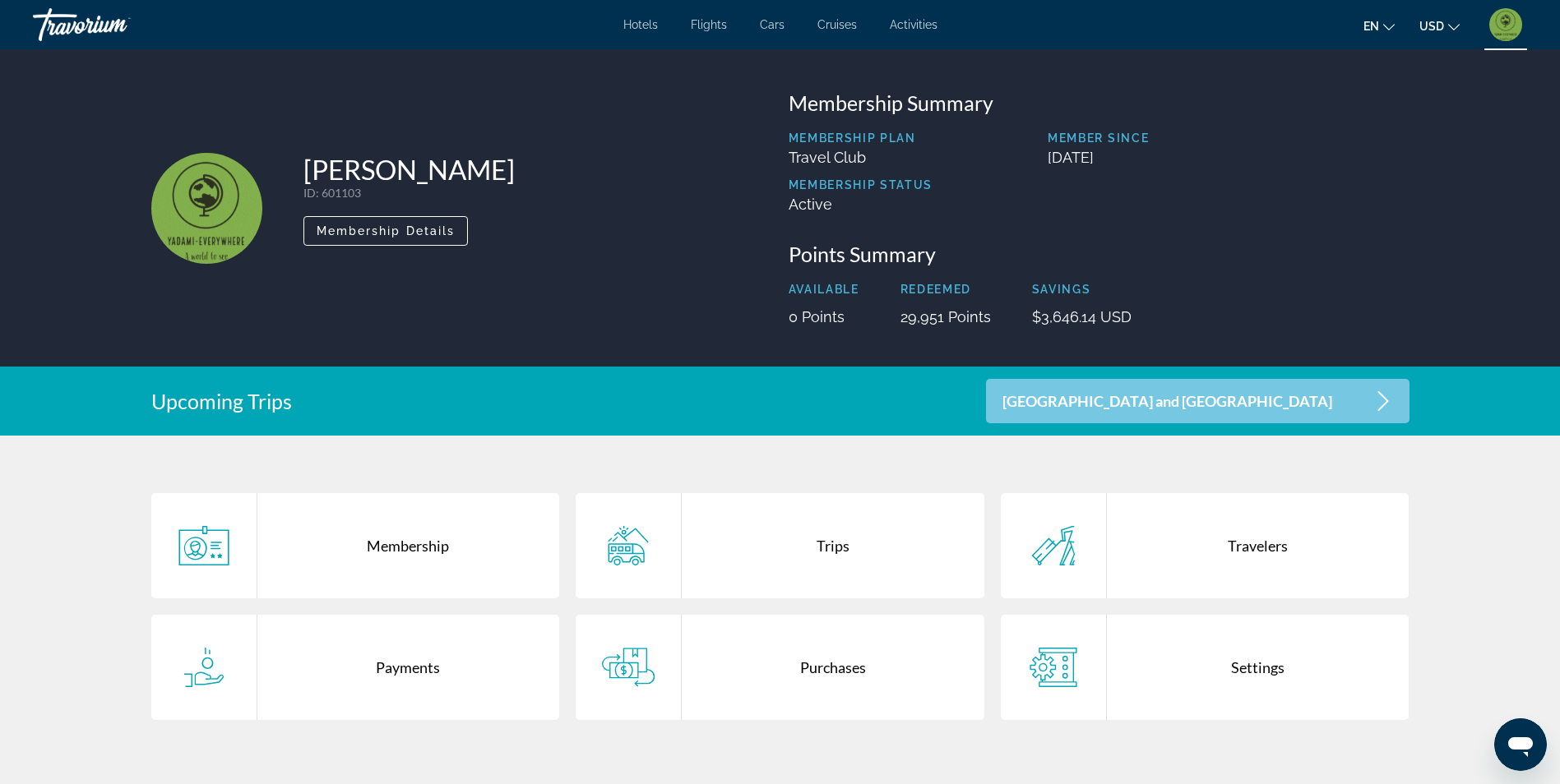
click at [908, 668] on div "Purchases" at bounding box center [833, 668] width 303 height 105
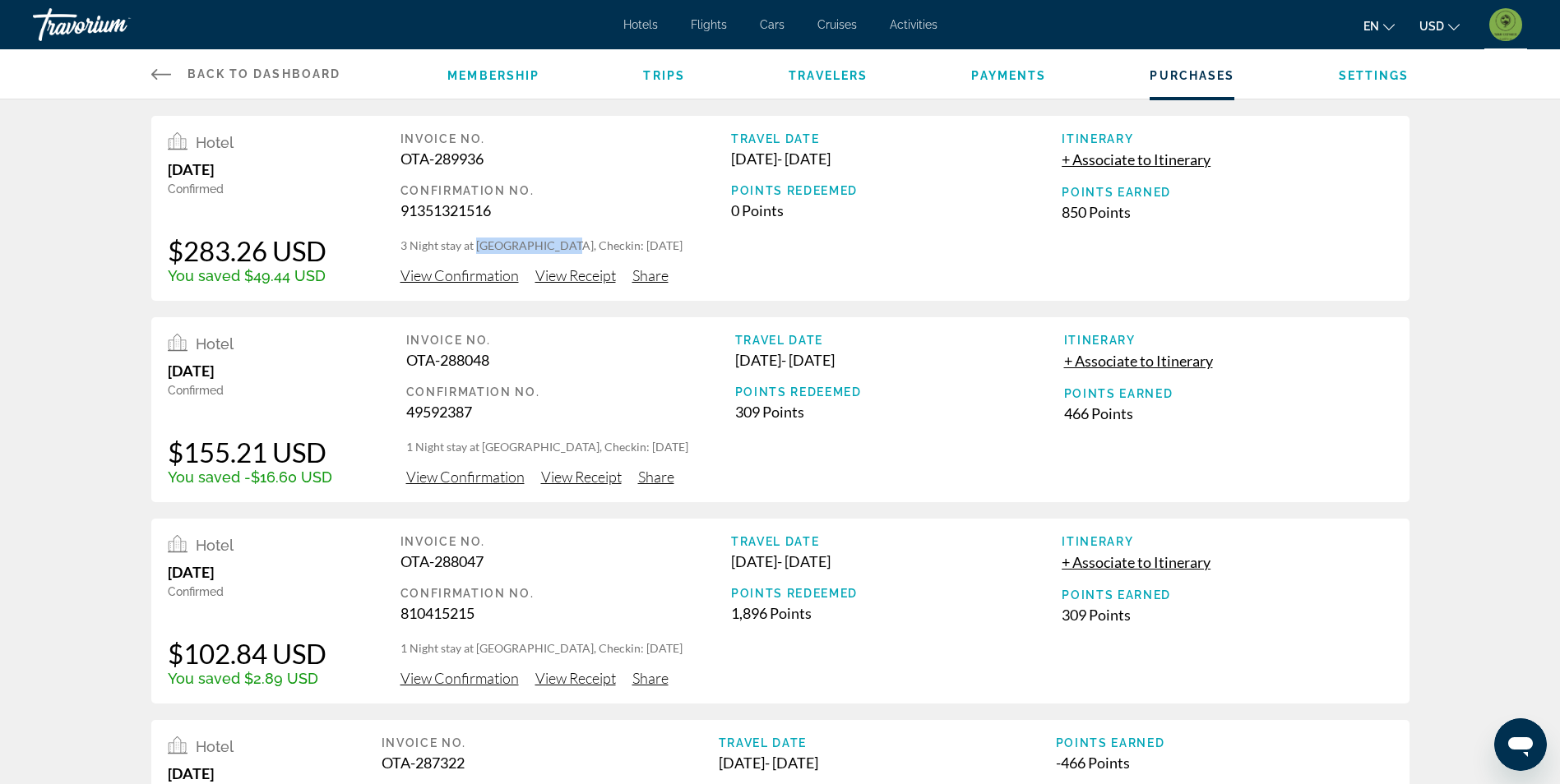
drag, startPoint x: 478, startPoint y: 242, endPoint x: 562, endPoint y: 249, distance: 84.3
click at [562, 249] on p "3 Night stay at Hotel Dubrovnik, Checkin: 2025-10-19" at bounding box center [897, 246] width 992 height 17
drag, startPoint x: 562, startPoint y: 249, endPoint x: 508, endPoint y: 279, distance: 61.8
click at [508, 279] on span "View Confirmation" at bounding box center [460, 275] width 118 height 18
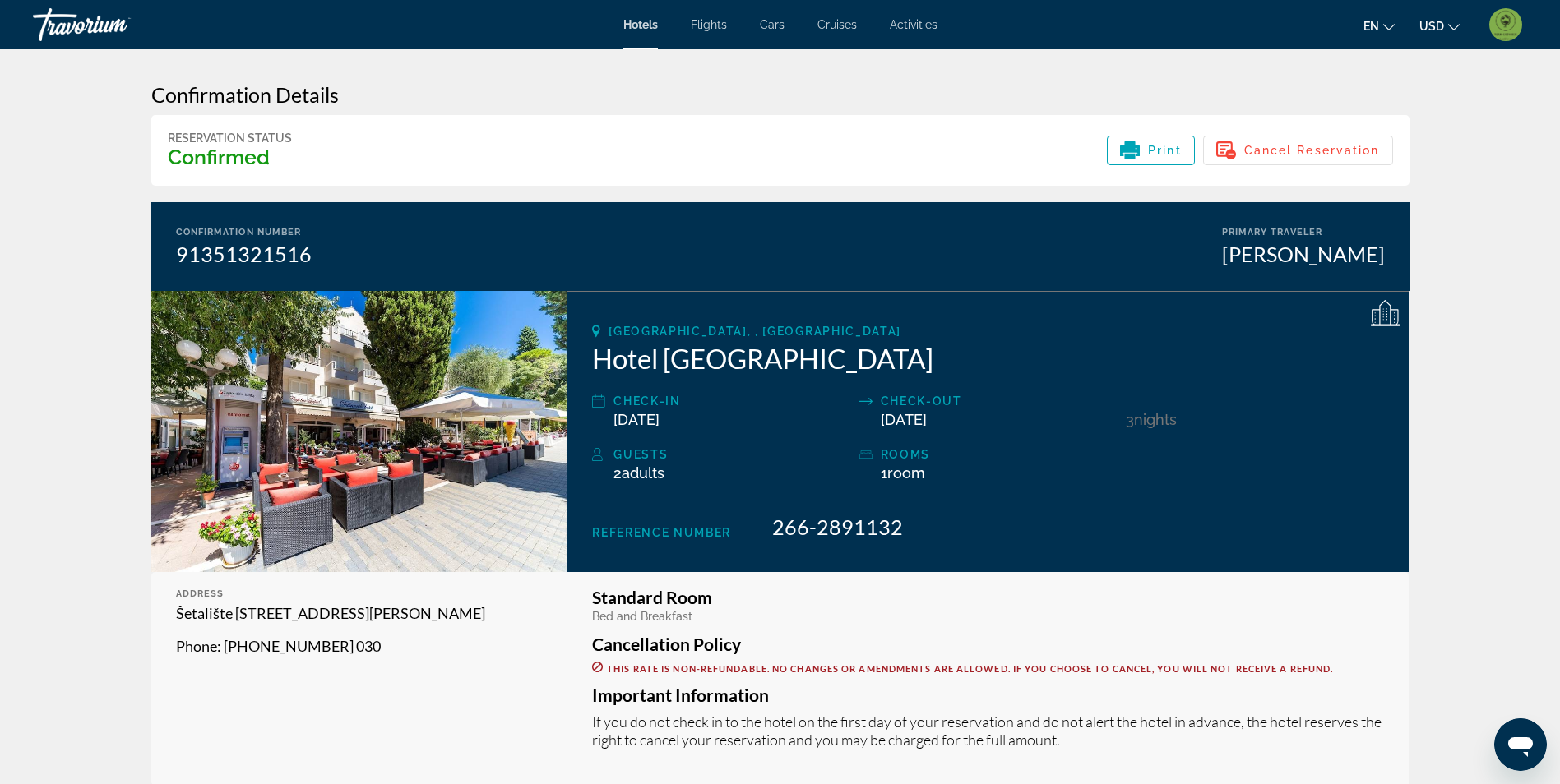
drag, startPoint x: 172, startPoint y: 619, endPoint x: 554, endPoint y: 614, distance: 382.0
click at [554, 614] on div "Address Šetalište Kralja Zvonimira 16, Dubrovnik 20 000, Croatia E-mail : Phone…" at bounding box center [359, 679] width 417 height 214
drag, startPoint x: 554, startPoint y: 614, endPoint x: 526, endPoint y: 611, distance: 28.2
copy p "Šetalište Kralja Zvonimira 16, Dubrovnik 20 000, Croatia"
